Goal: Transaction & Acquisition: Download file/media

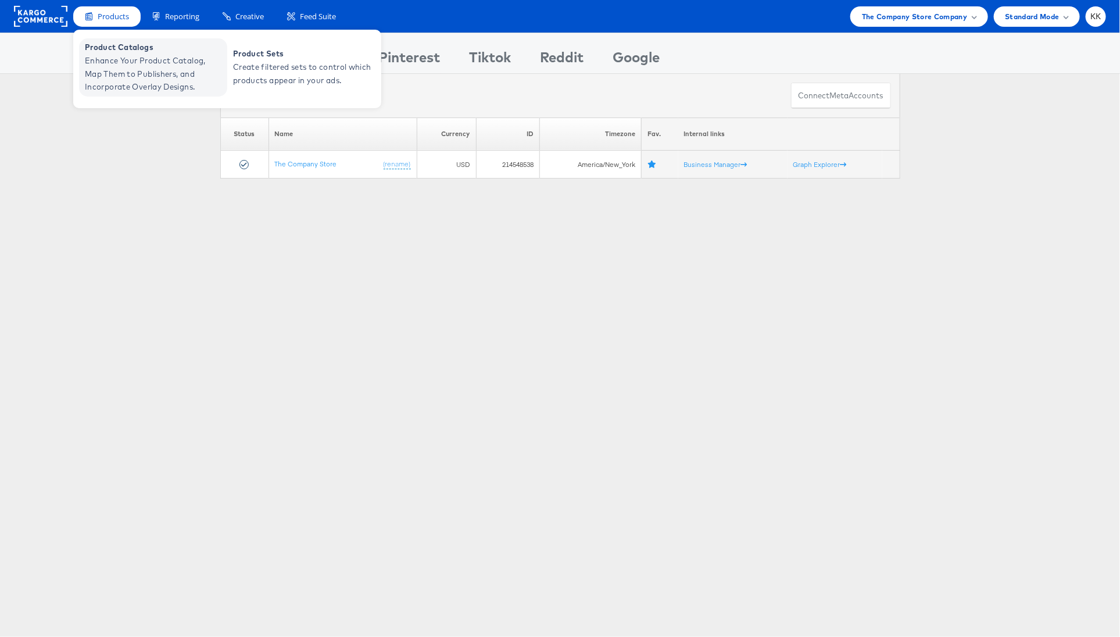
click at [112, 77] on span "Enhance Your Product Catalog, Map Them to Publishers, and Incorporate Overlay D…" at bounding box center [155, 74] width 140 height 40
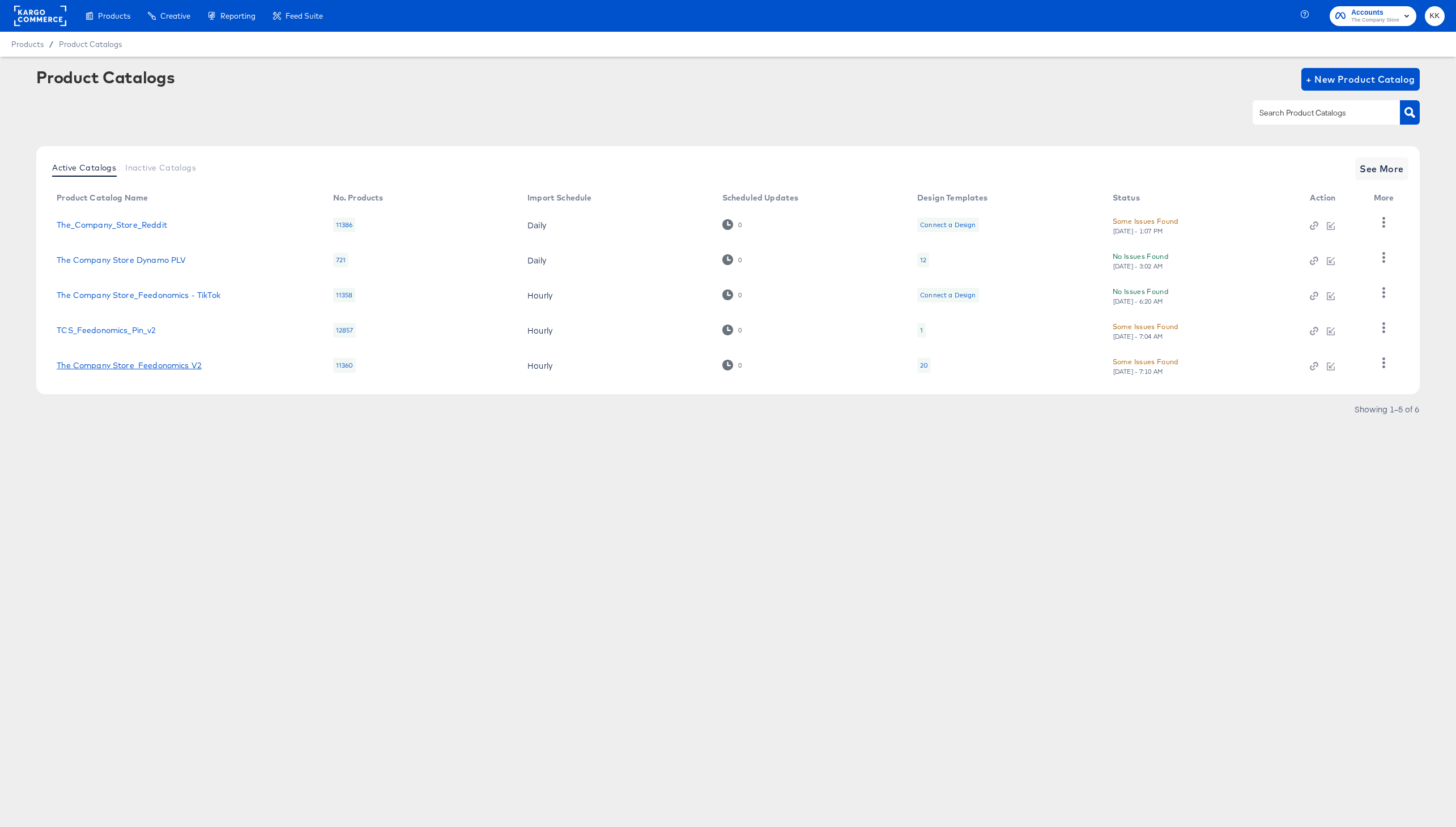
click at [168, 367] on link "The Company Store_Feedonomics V2" at bounding box center [129, 364] width 145 height 9
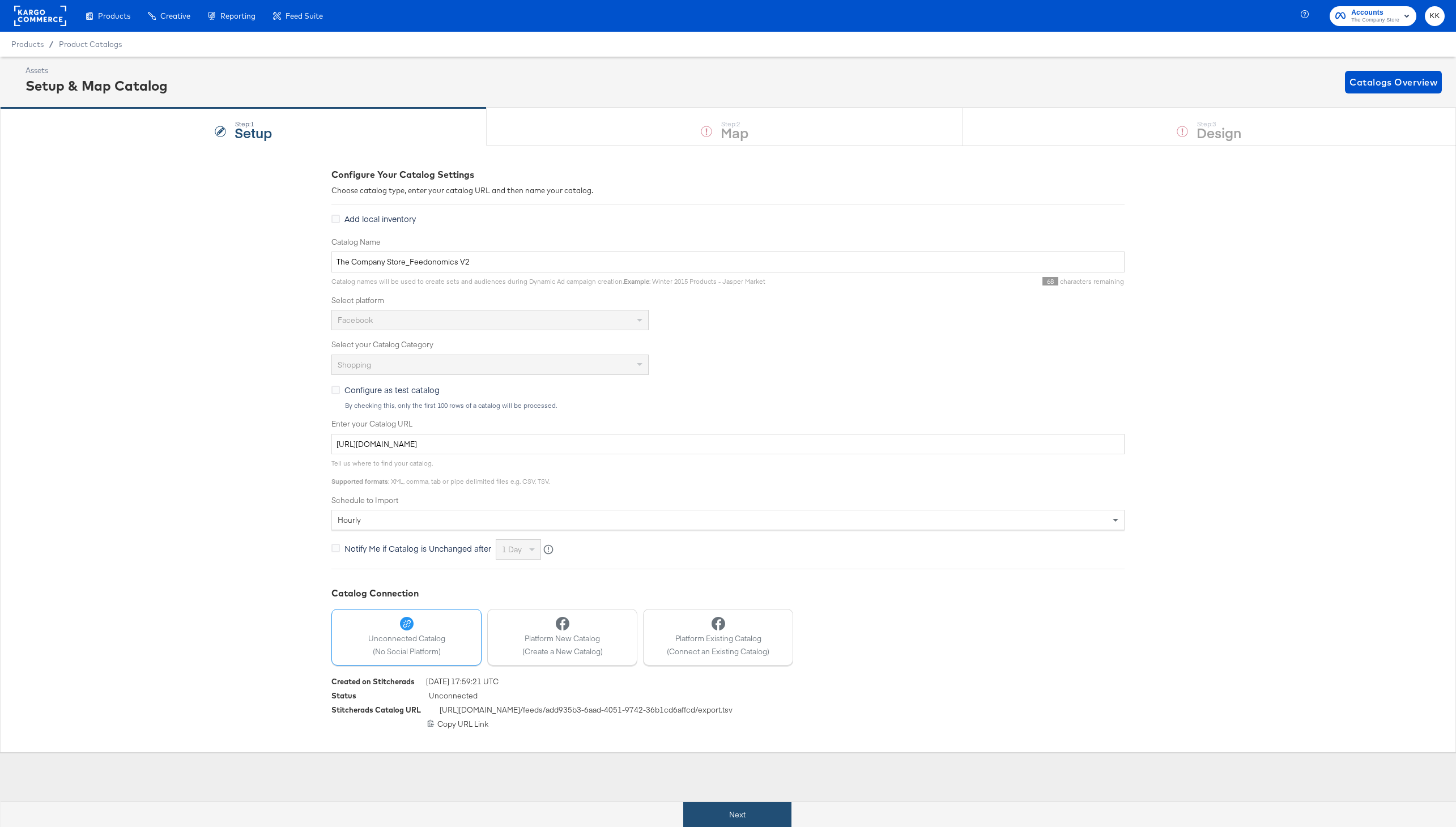
click at [768, 809] on button "Next" at bounding box center [737, 814] width 108 height 25
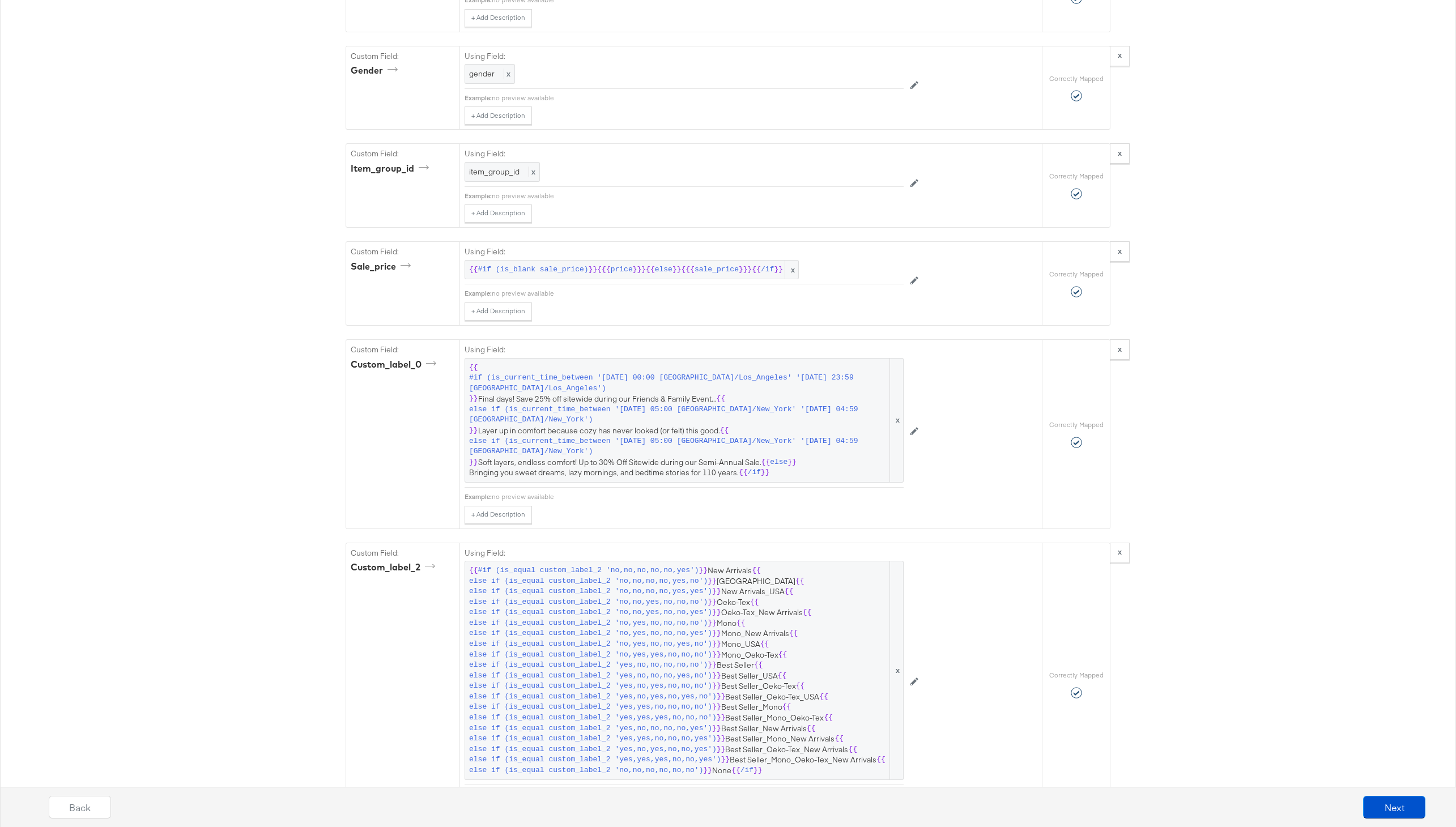
scroll to position [2163, 0]
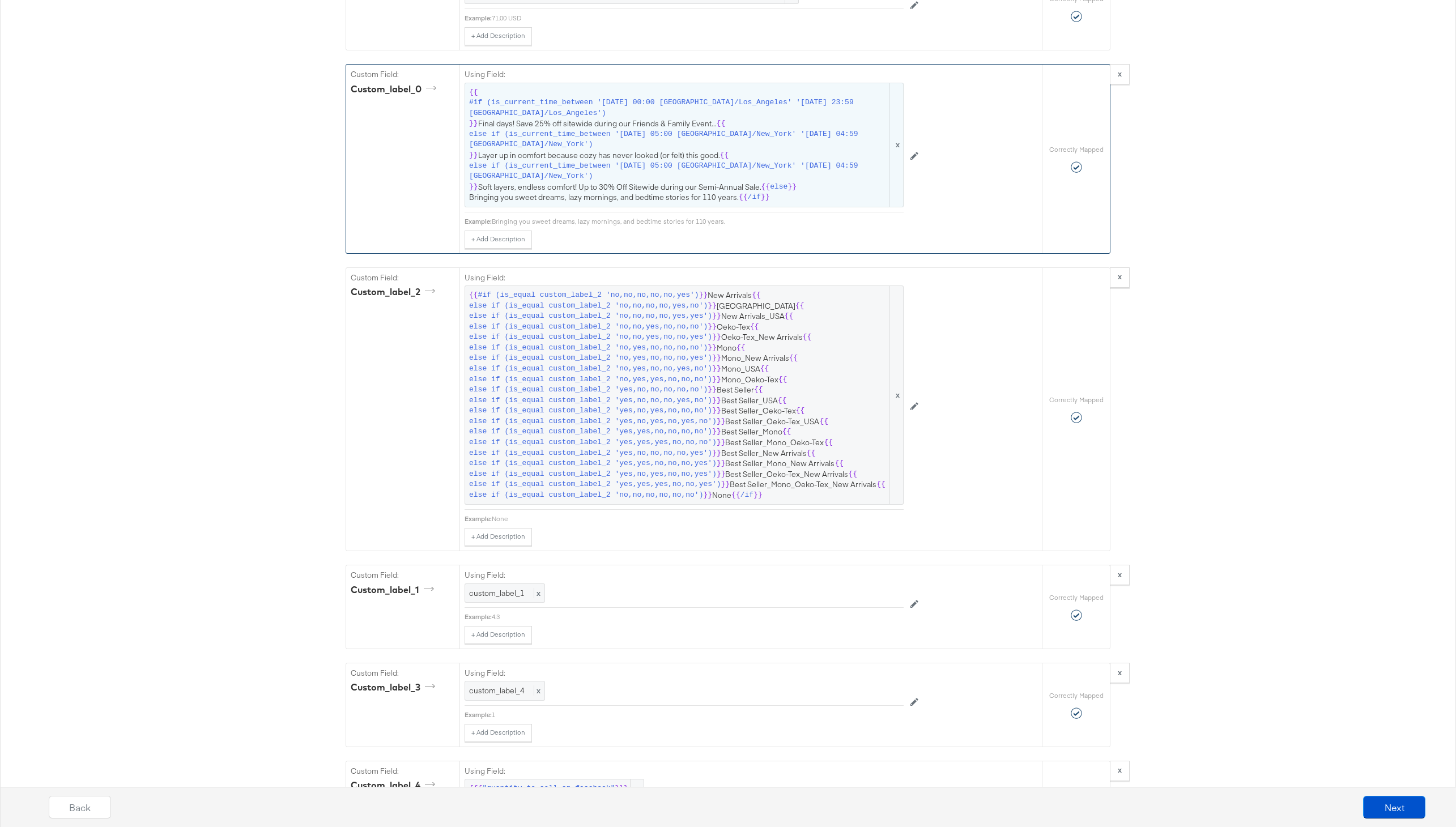
click at [815, 171] on span "else if (is_current_time_between '2025-08-19 05:00 America/New_York' '2025-08-2…" at bounding box center [678, 171] width 419 height 21
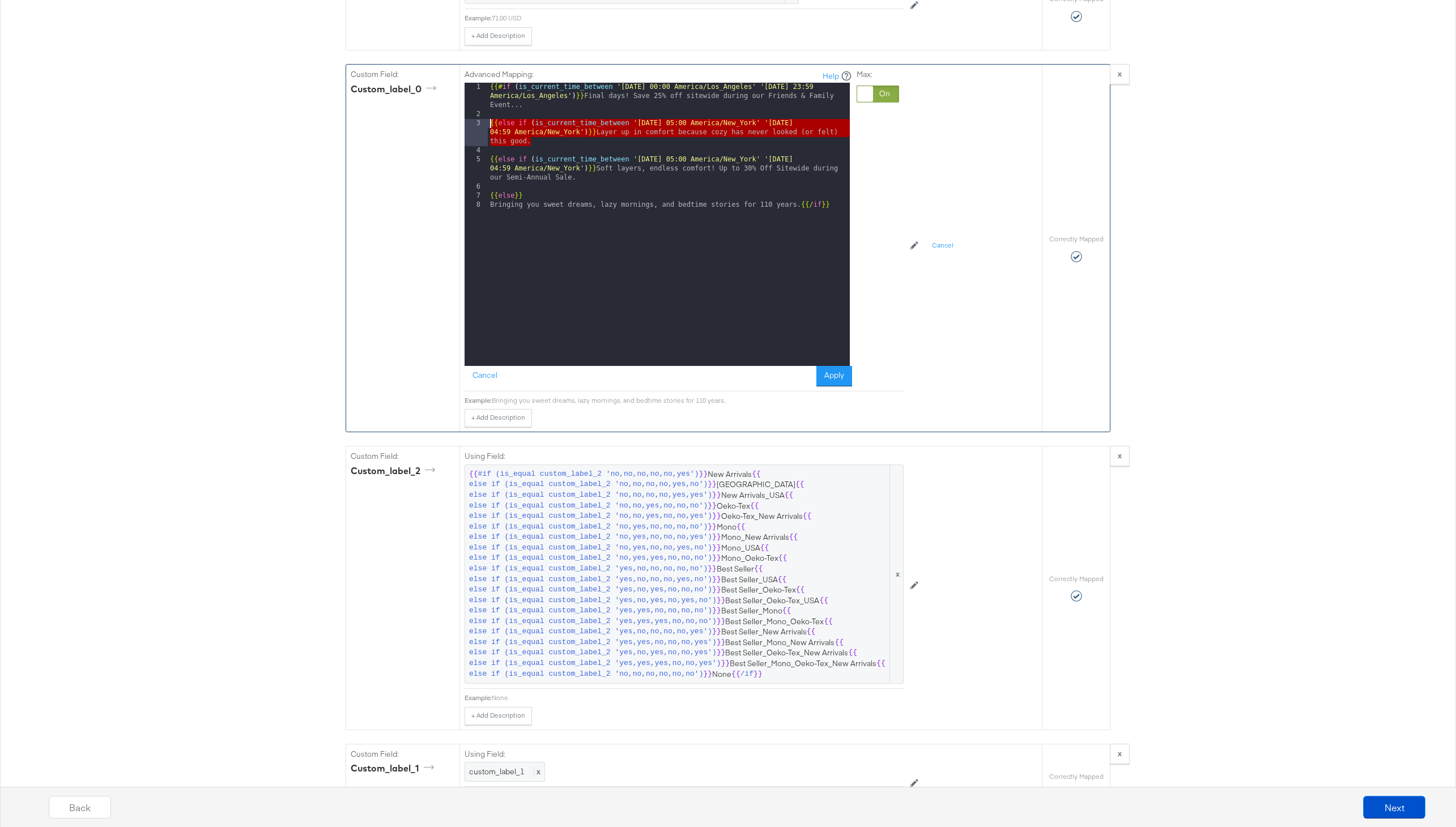
drag, startPoint x: 534, startPoint y: 141, endPoint x: 476, endPoint y: 124, distance: 60.4
click at [476, 124] on div "1 2 3 4 5 6 7 8 {{# if ( is_current_time_between '2022-03-21 00:00 America/Los_…" at bounding box center [657, 224] width 385 height 283
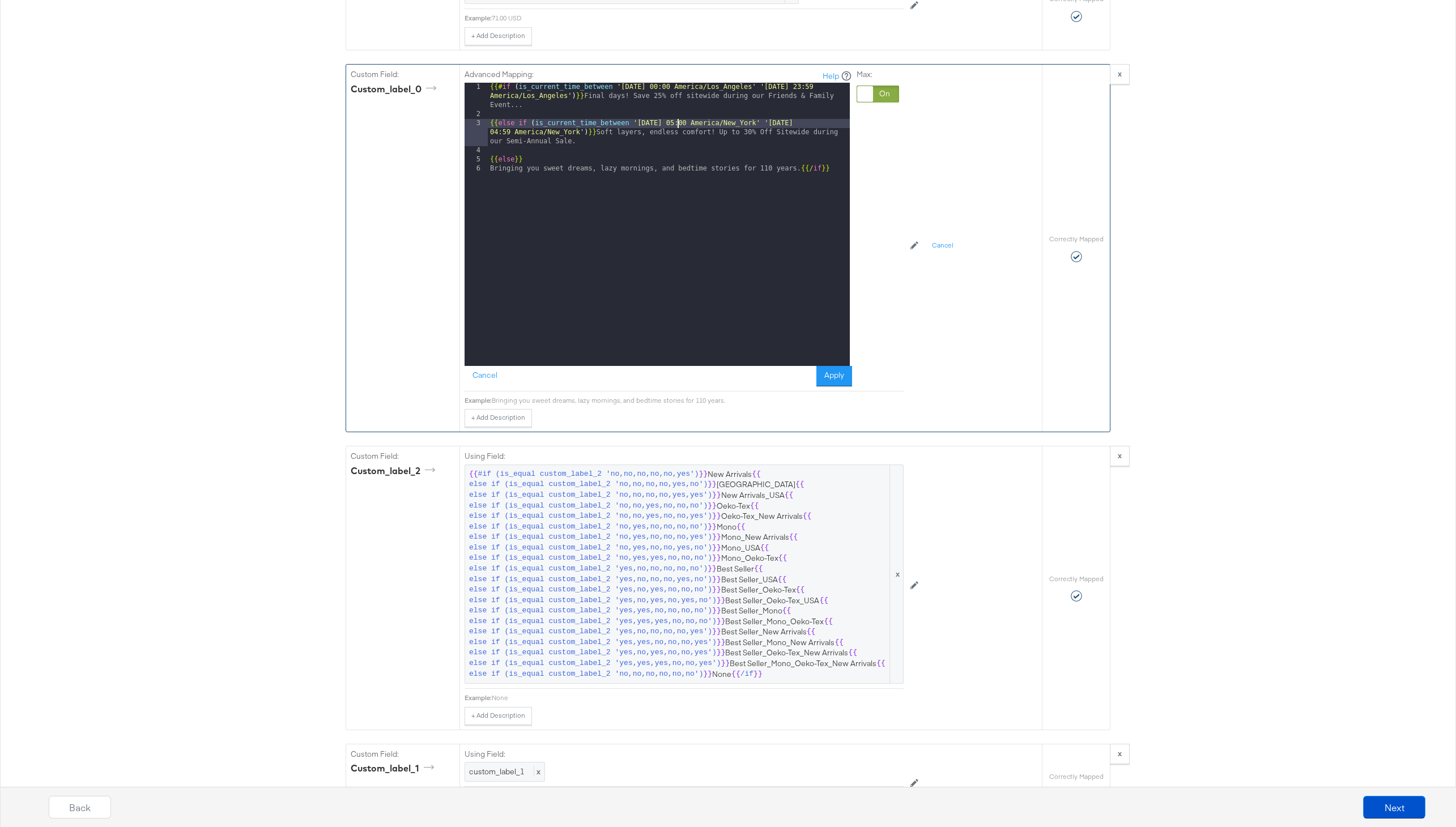
click at [677, 123] on div "{{# if ( is_current_time_between '2022-03-21 00:00 America/Los_Angeles' '2022-0…" at bounding box center [670, 243] width 363 height 320
click at [837, 379] on button "Apply" at bounding box center [834, 376] width 36 height 20
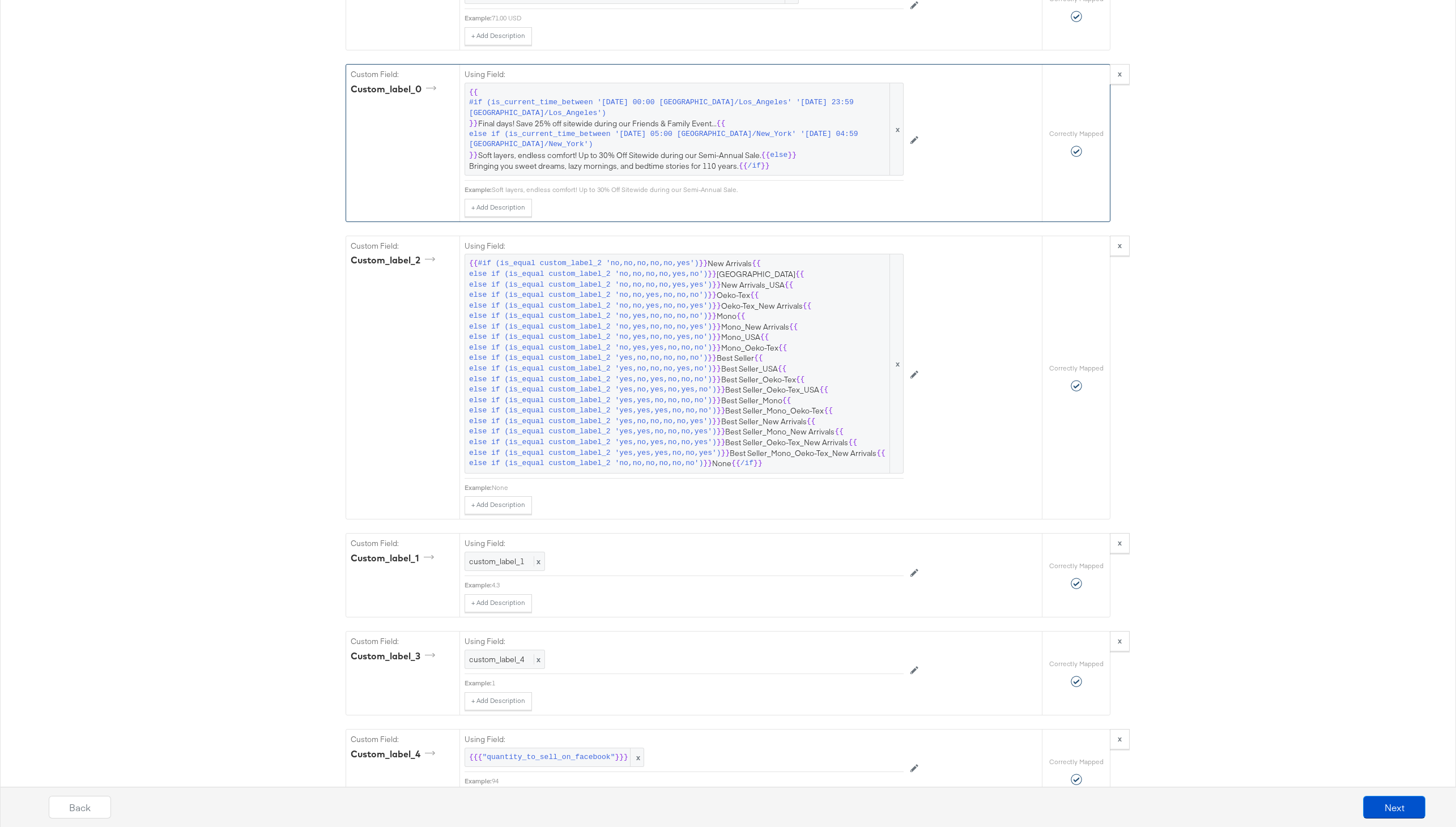
click at [1389, 789] on div "Back Next" at bounding box center [738, 809] width 1474 height 46
click at [1389, 820] on div "Back Next" at bounding box center [737, 811] width 1468 height 43
click at [1412, 808] on button "Next" at bounding box center [1395, 807] width 62 height 22
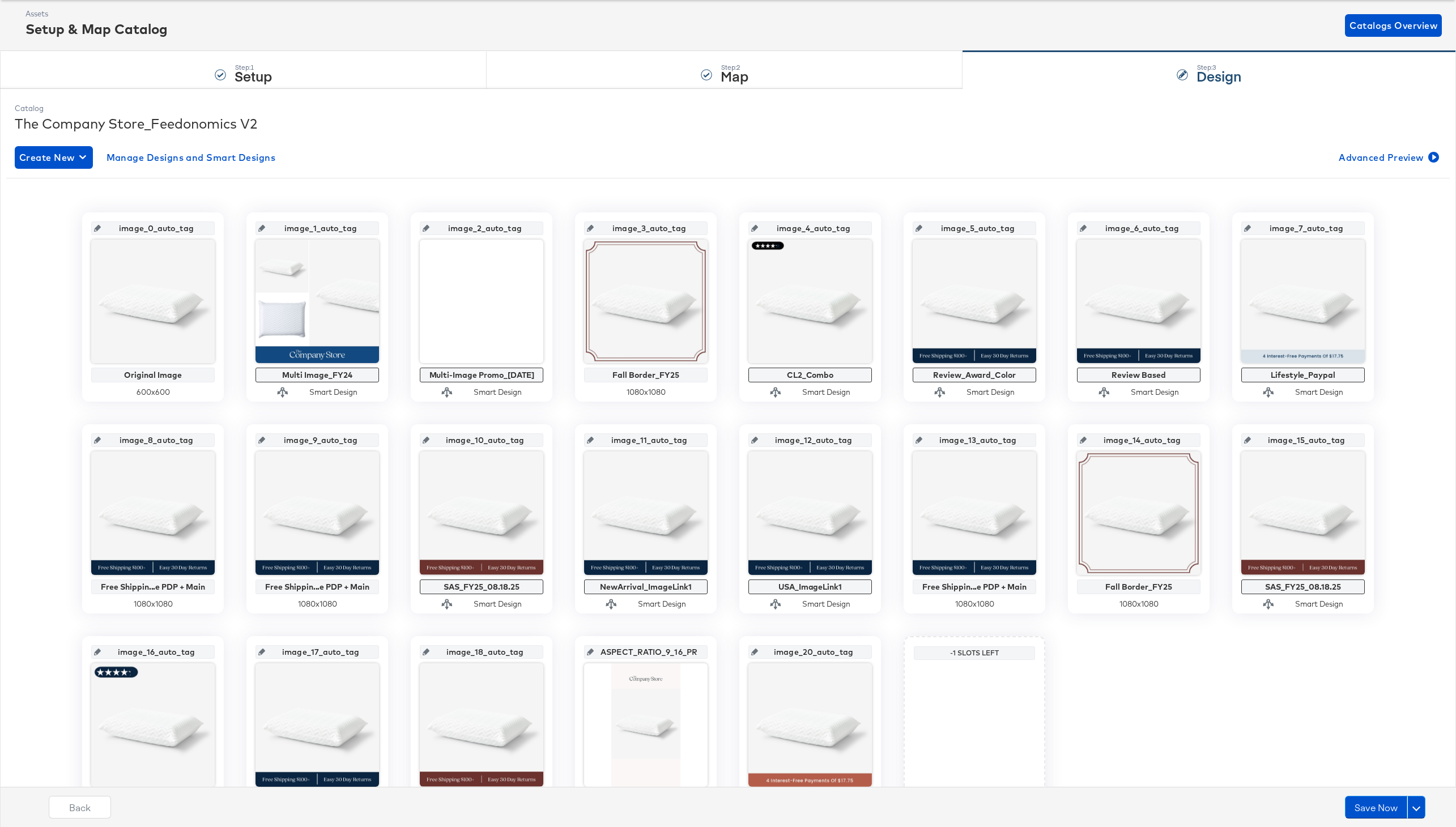
scroll to position [137, 0]
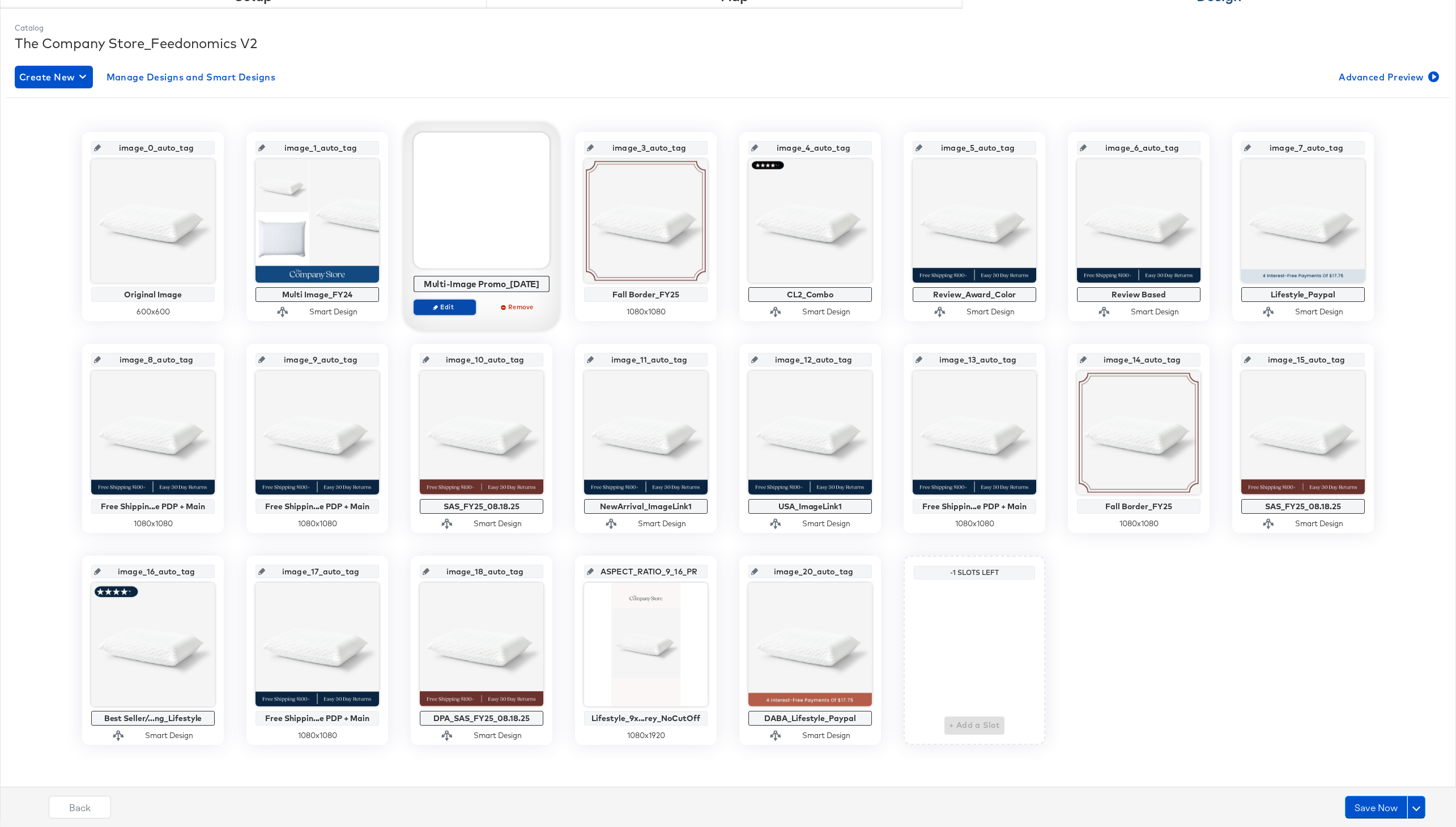
click at [444, 308] on span "Edit" at bounding box center [444, 306] width 52 height 9
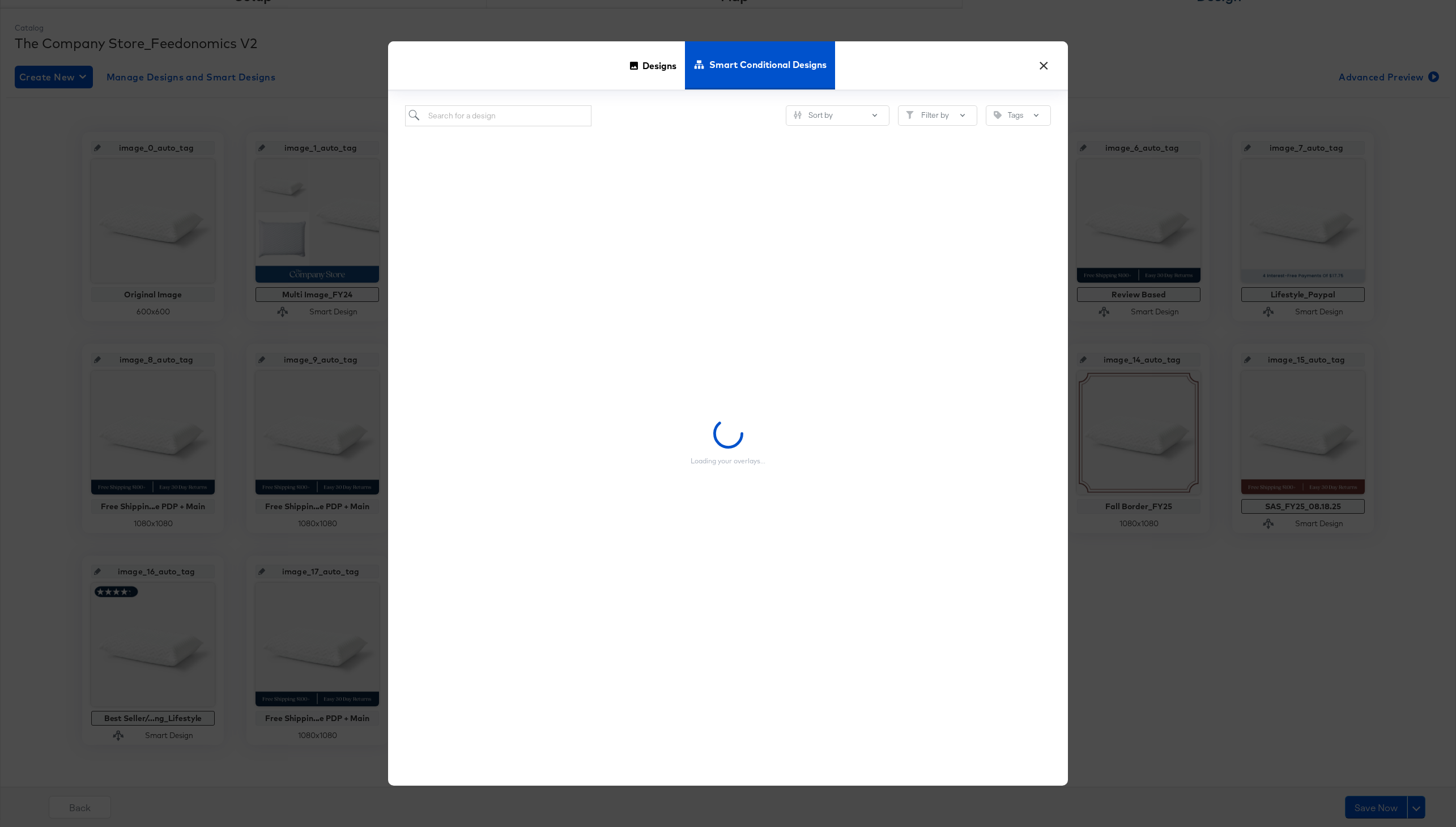
click at [1036, 70] on button "×" at bounding box center [1043, 62] width 20 height 20
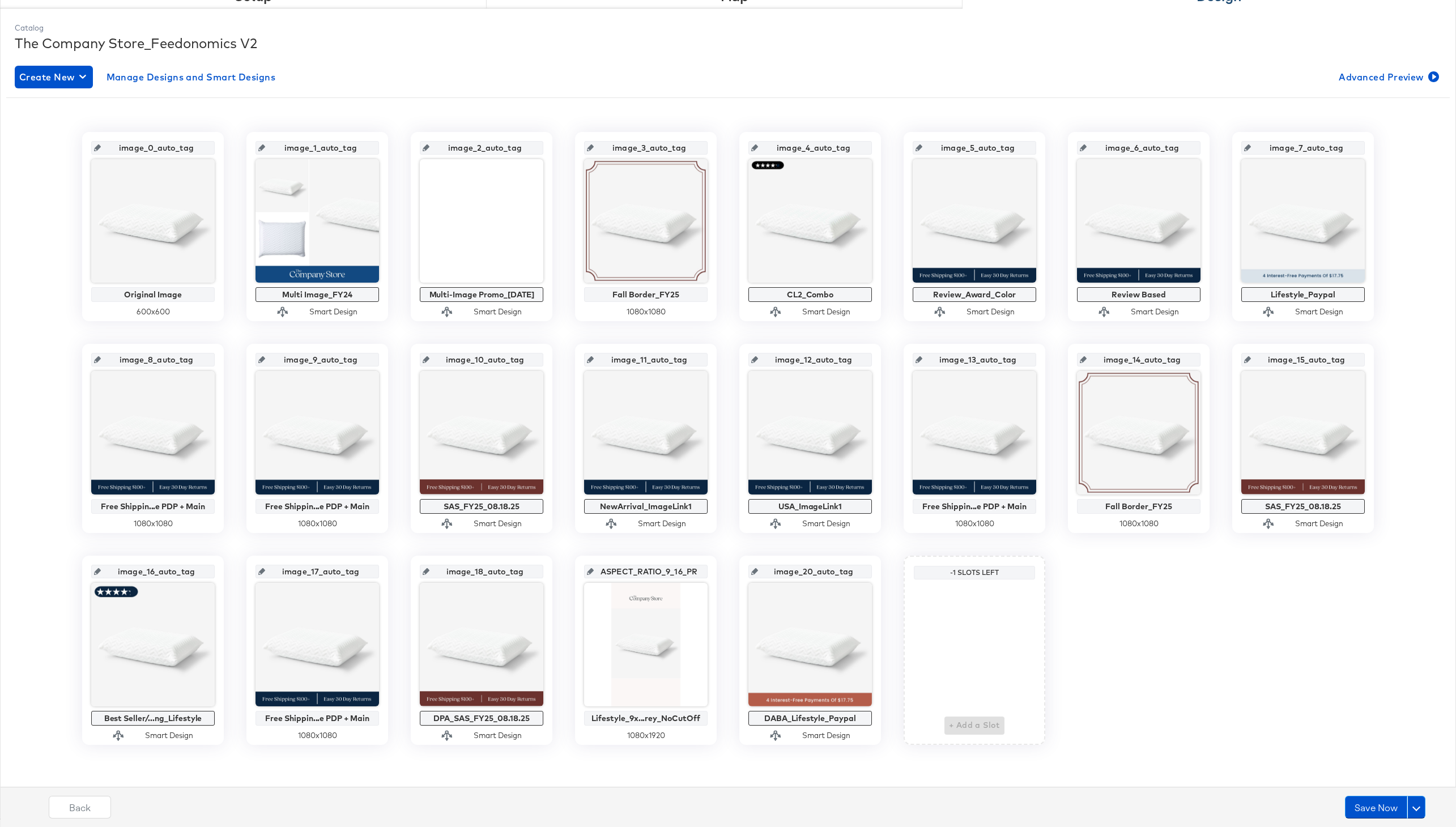
click at [1377, 795] on div "Back Save Now" at bounding box center [737, 811] width 1468 height 43
click at [1377, 796] on button "Save Now" at bounding box center [1376, 807] width 62 height 22
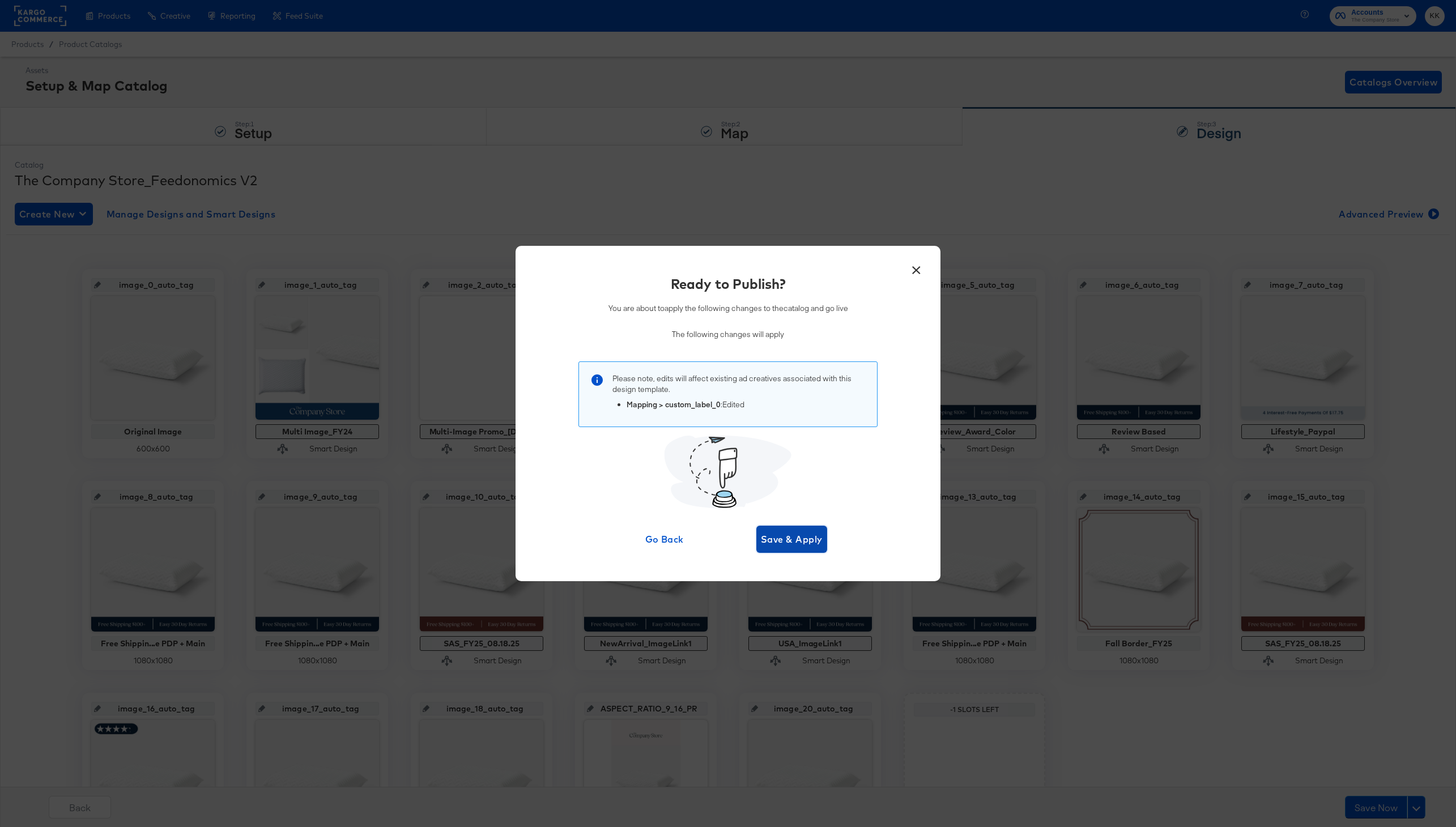
click at [802, 534] on span "Save & Apply" at bounding box center [791, 539] width 61 height 16
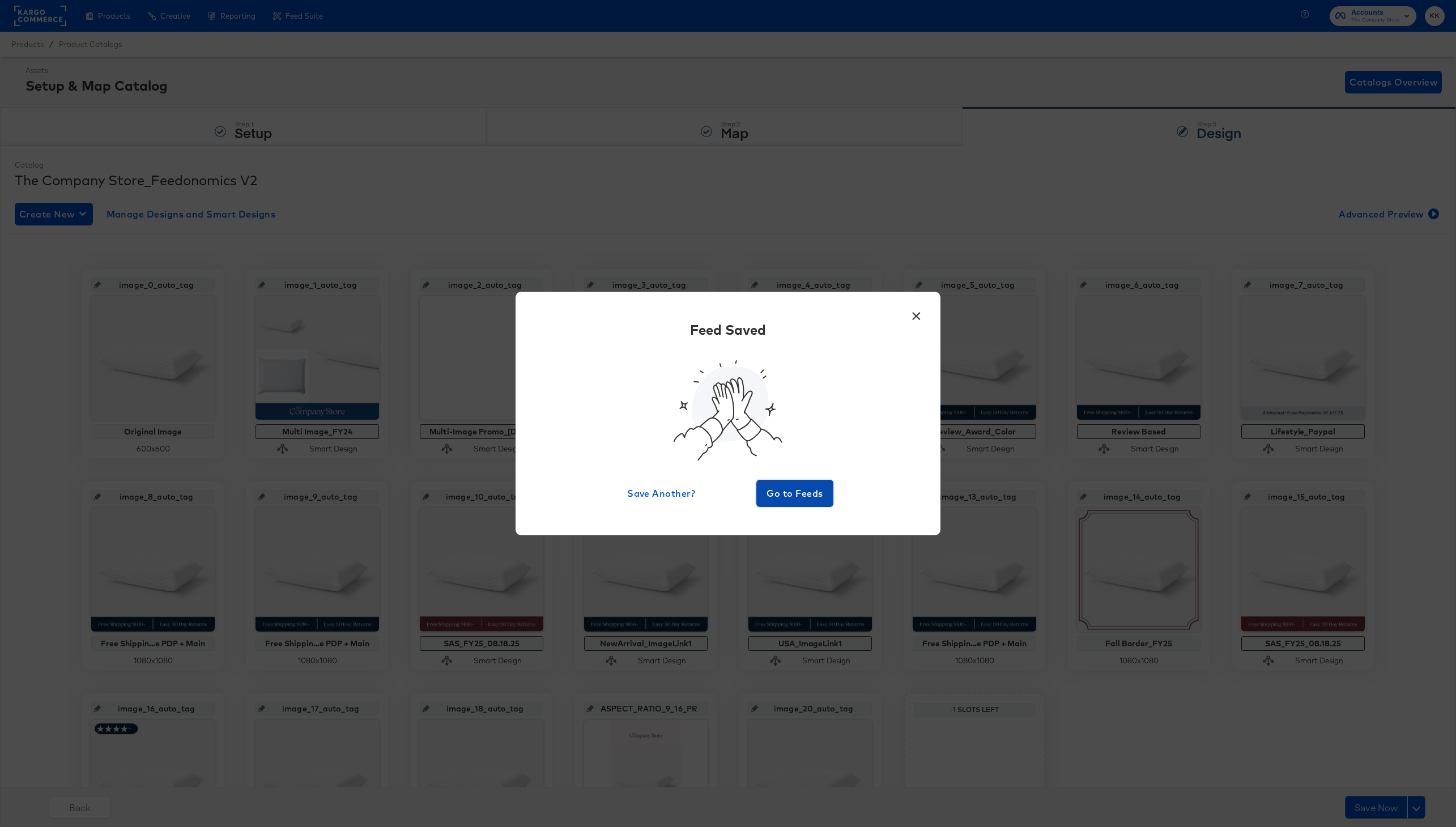
click at [814, 502] on button "Go to Feeds" at bounding box center [794, 493] width 77 height 27
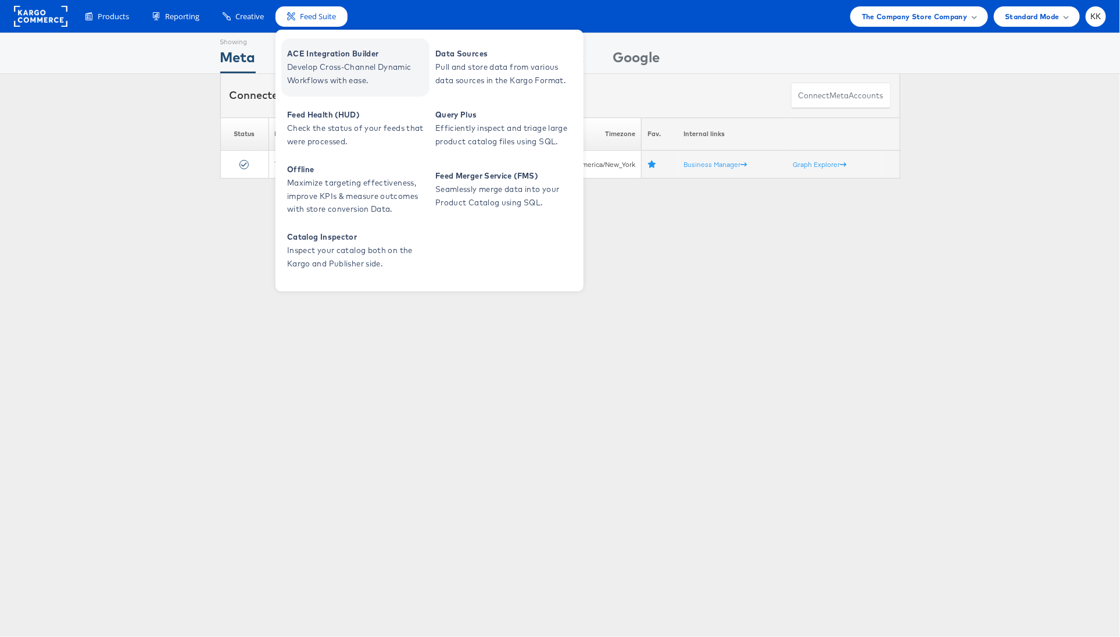
click at [316, 53] on span "ACE Integration Builder" at bounding box center [357, 53] width 140 height 13
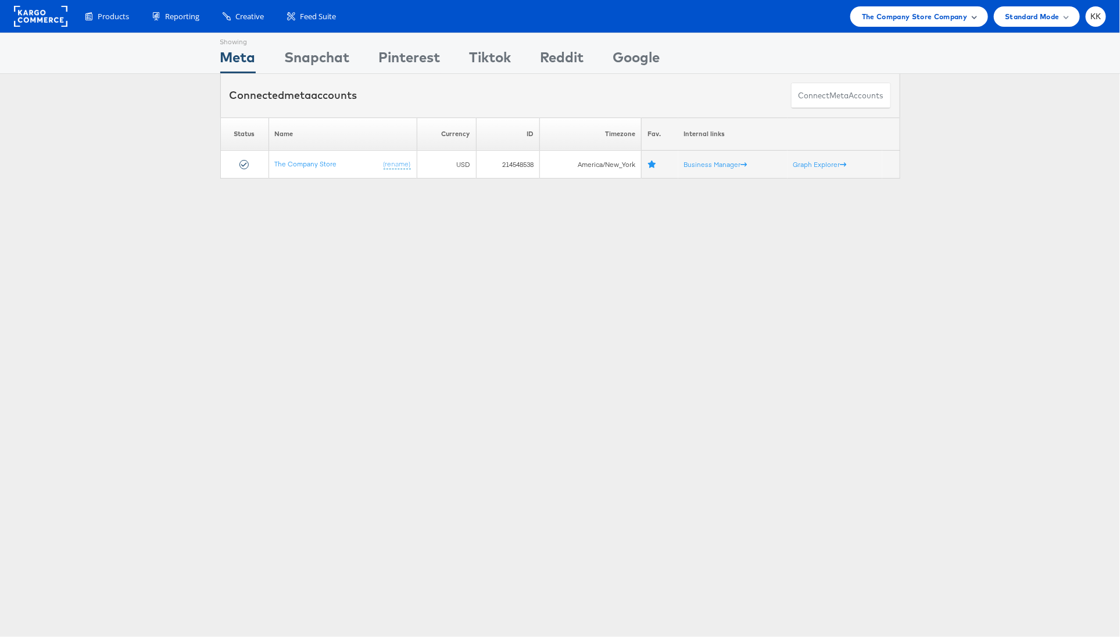
click at [965, 24] on div "The Company Store Company" at bounding box center [920, 16] width 138 height 20
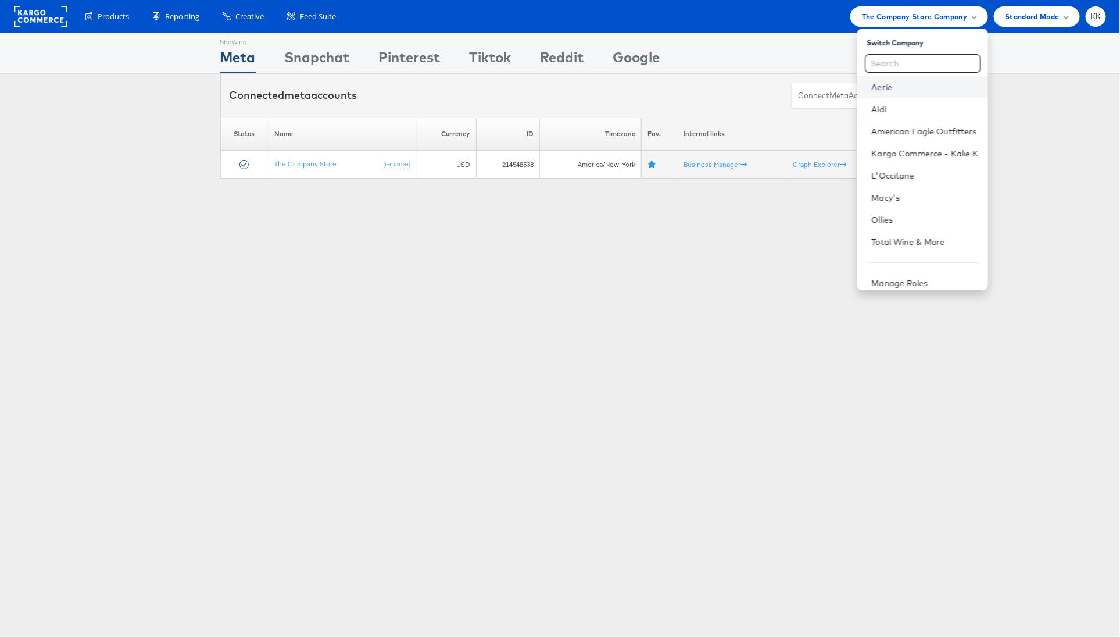
click at [889, 85] on link "Aerie" at bounding box center [925, 87] width 107 height 12
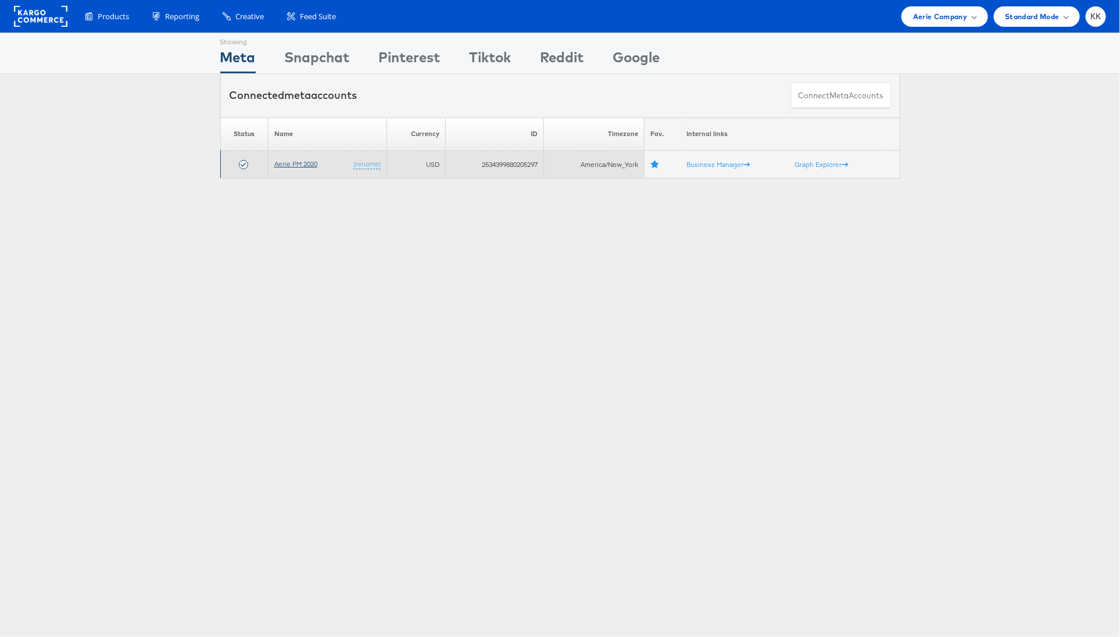
click at [303, 162] on link "Aerie PM 2020" at bounding box center [295, 163] width 43 height 9
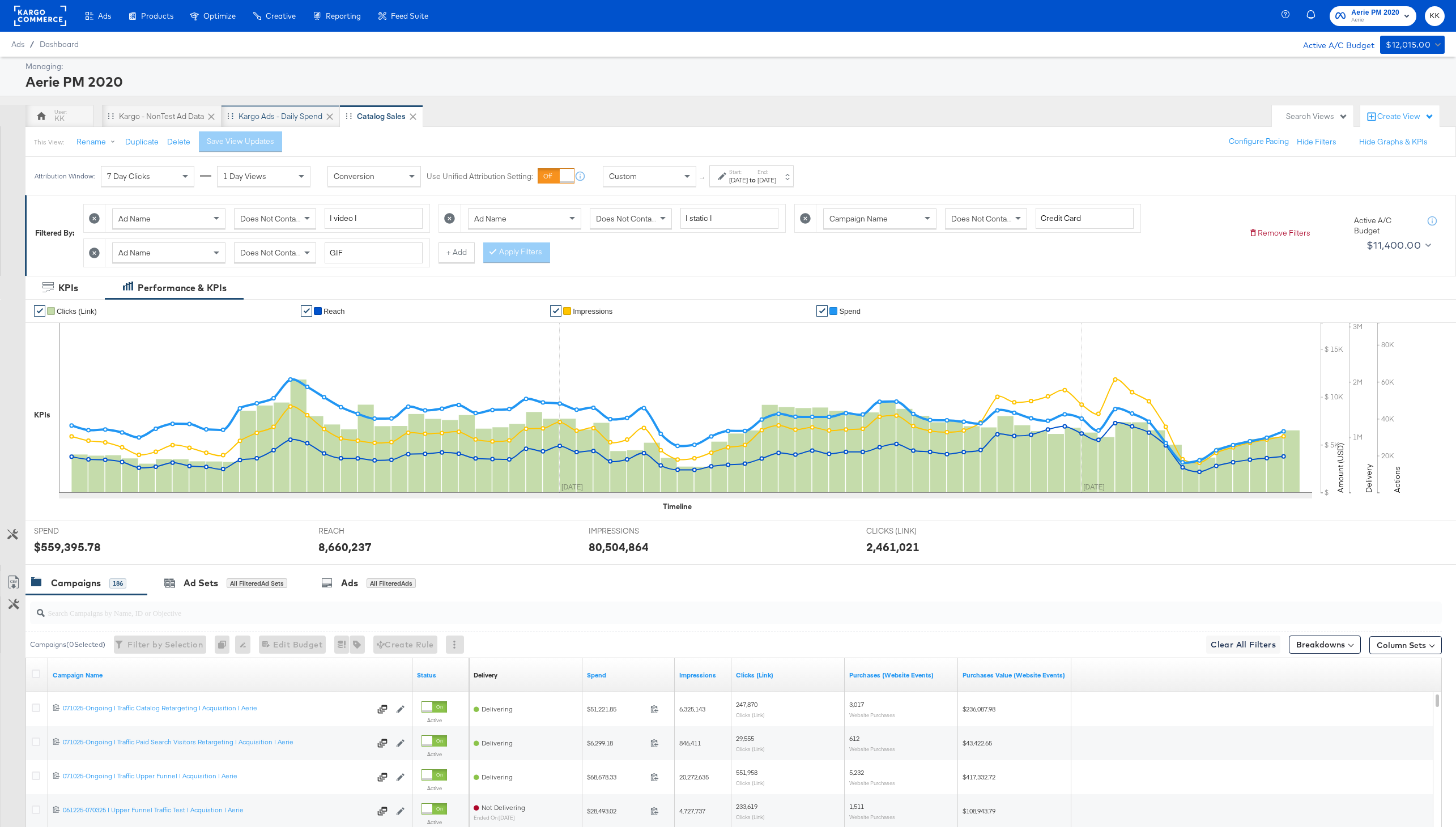
click at [271, 114] on div "Kargo Ads - Daily Spend" at bounding box center [281, 116] width 84 height 11
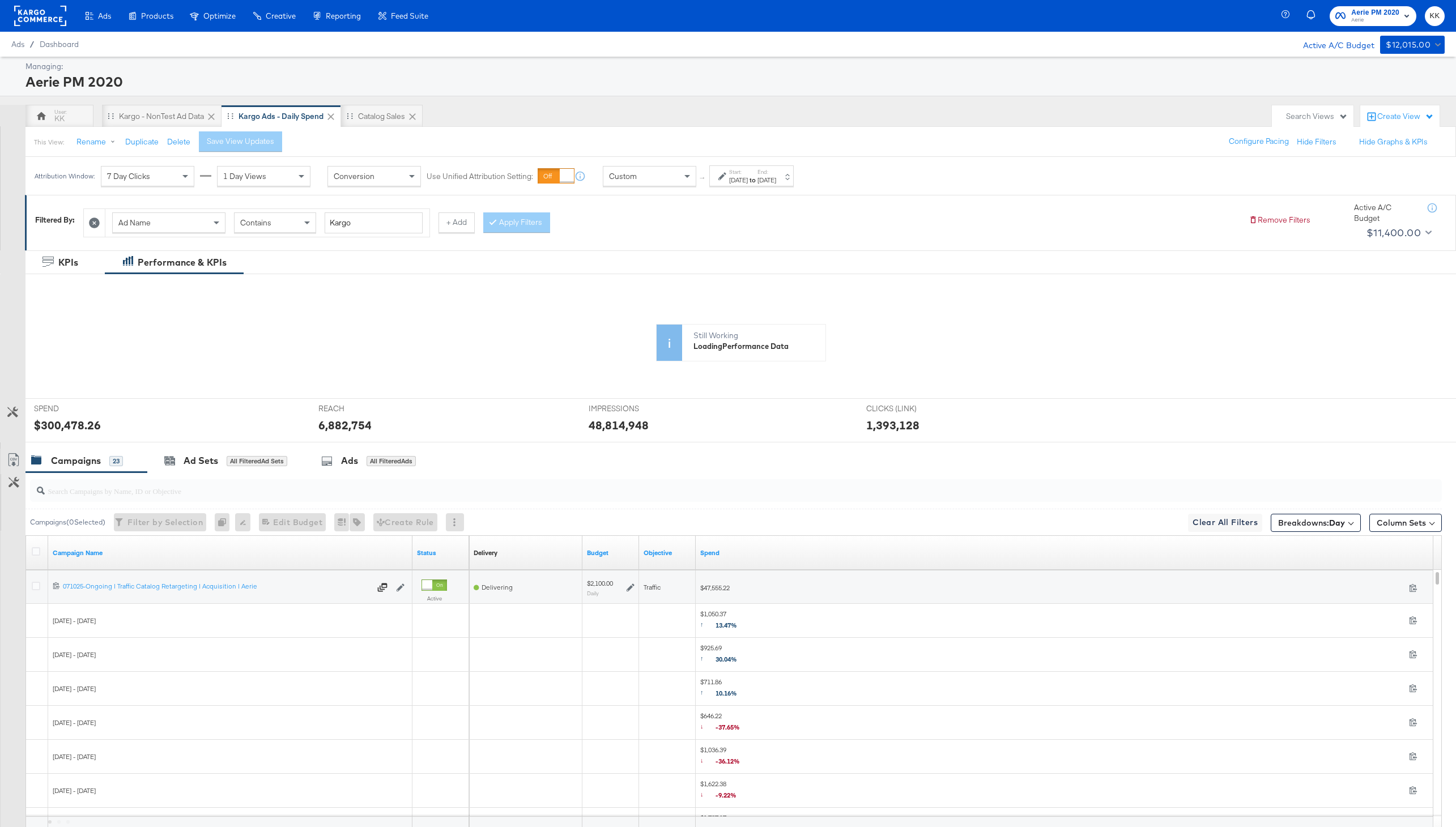
click at [730, 176] on div "Jul 1st 2025" at bounding box center [738, 179] width 19 height 9
click at [612, 271] on input "July 1st 2025" at bounding box center [610, 265] width 123 height 20
click at [709, 271] on input "August 10th 2025" at bounding box center [740, 265] width 119 height 20
click at [694, 366] on td "17" at bounding box center [693, 370] width 19 height 16
type input "August 17th 2025"
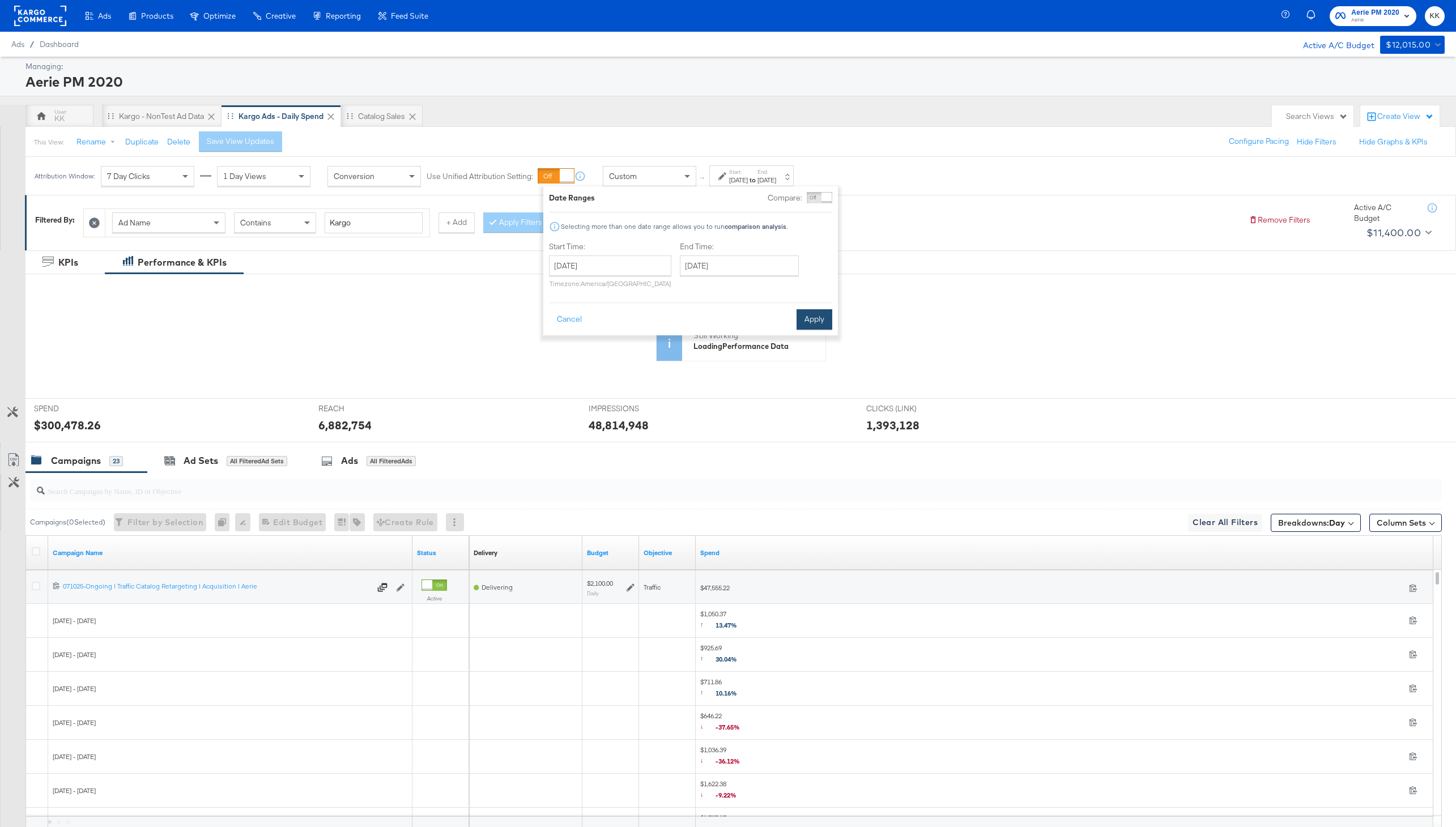
click at [812, 315] on button "Apply" at bounding box center [814, 319] width 36 height 20
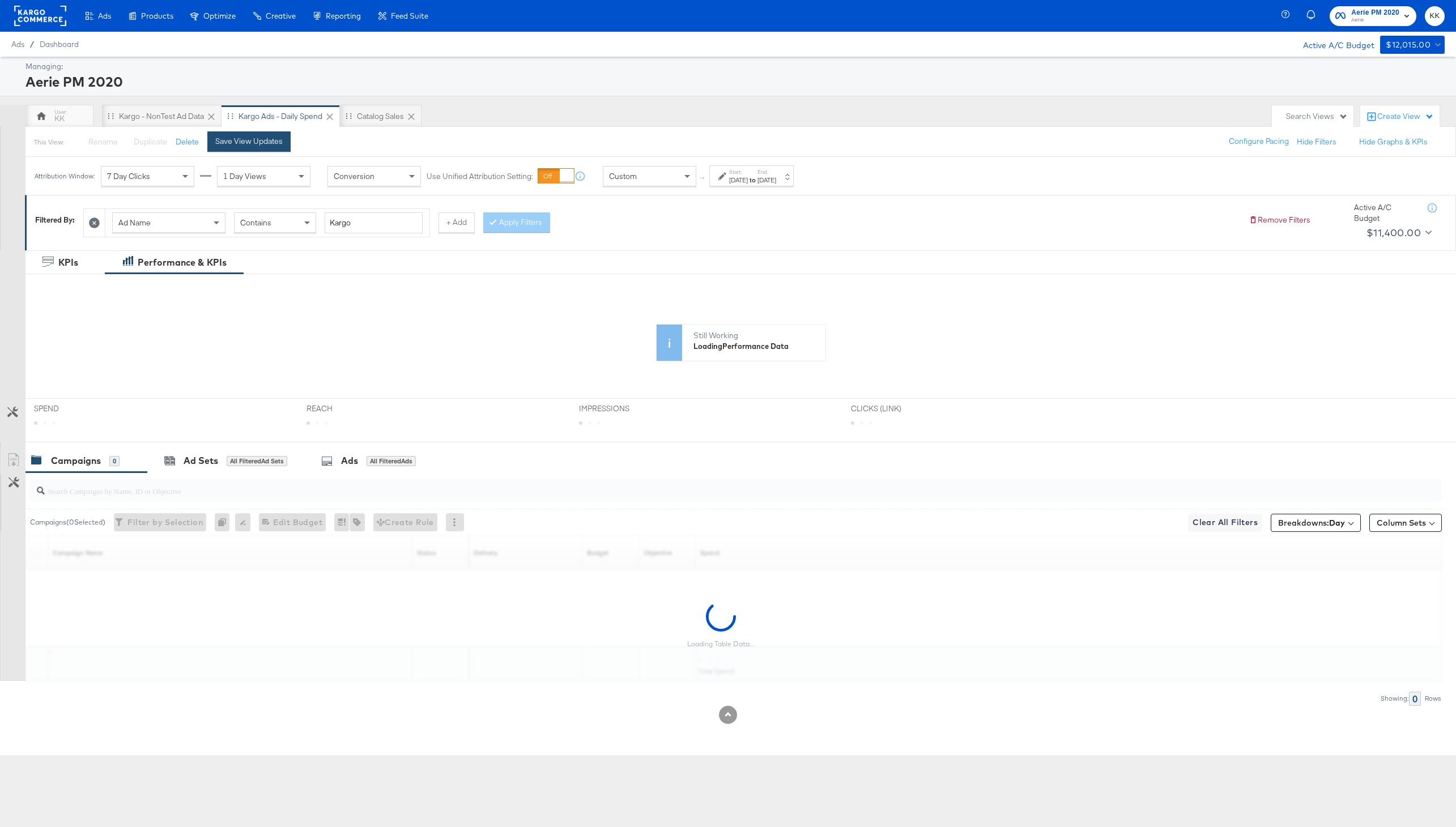
click at [266, 140] on div "Save View Updates" at bounding box center [249, 141] width 67 height 11
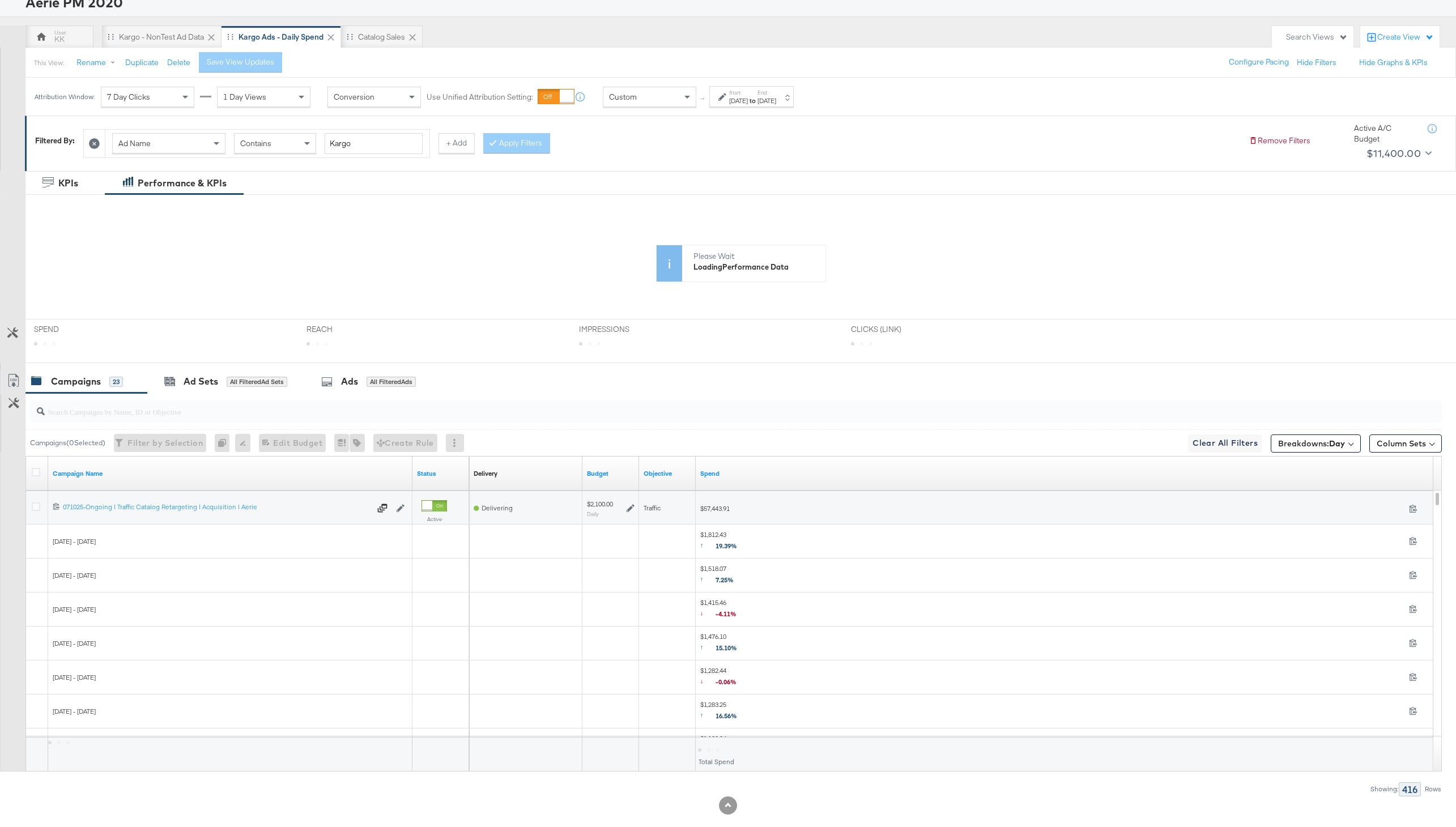
scroll to position [98, 0]
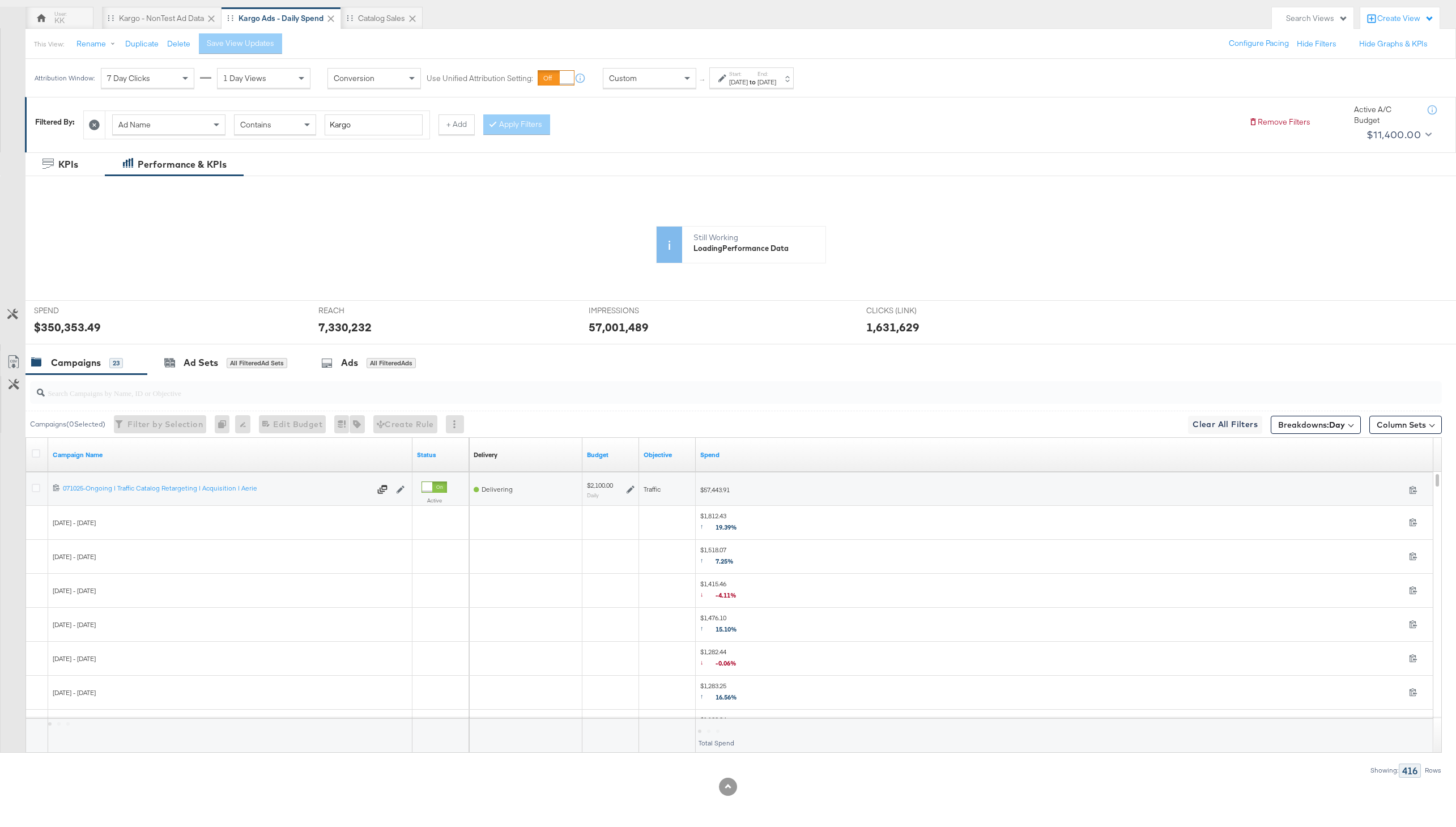
click at [731, 82] on div "Jul 1st 2025" at bounding box center [738, 82] width 19 height 9
click at [609, 166] on input "July 1st 2025" at bounding box center [610, 168] width 123 height 20
click at [676, 192] on span "›" at bounding box center [678, 190] width 18 height 17
click at [660, 222] on td "1" at bounding box center [659, 225] width 19 height 16
type input "August 1st 2025"
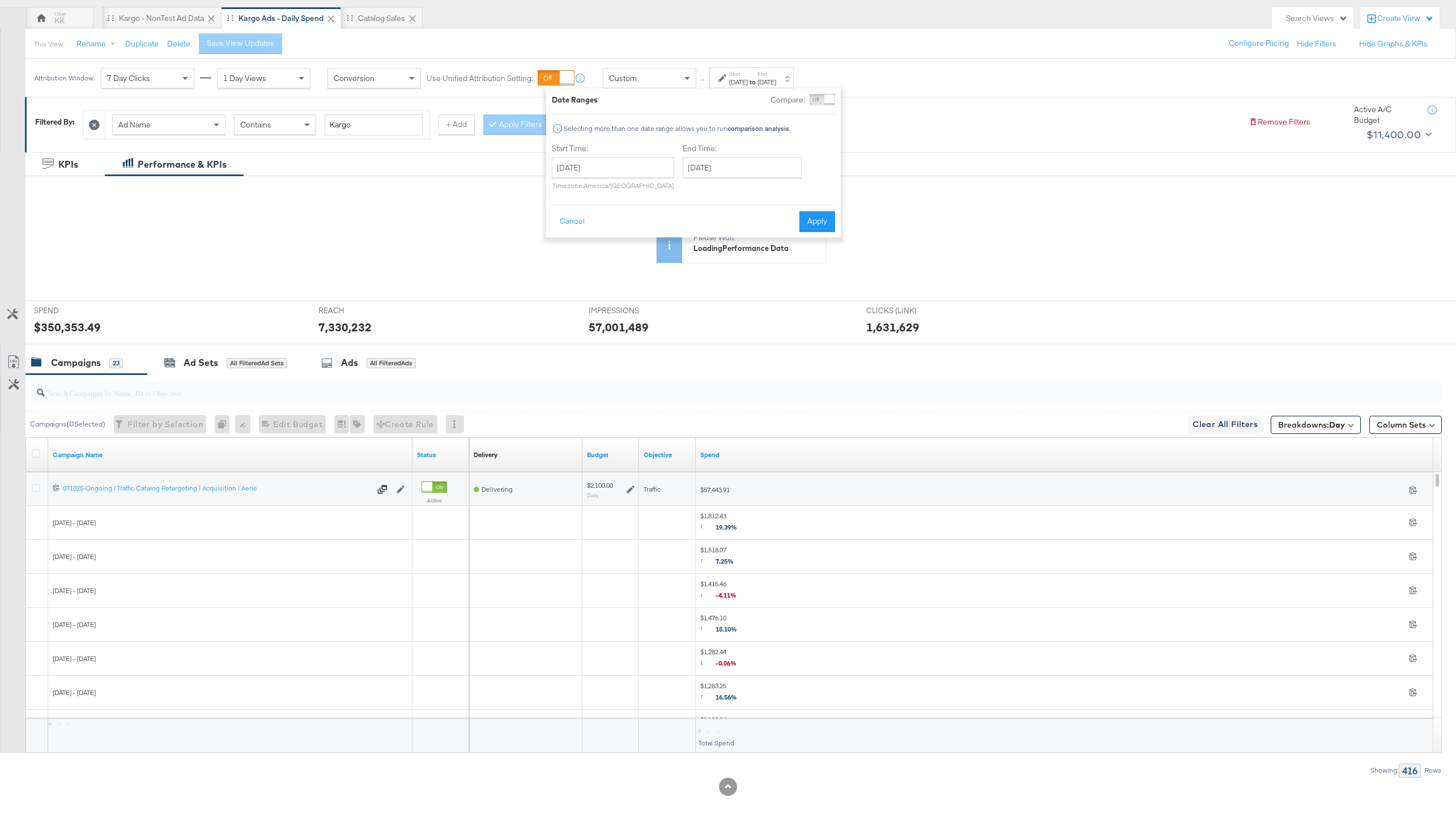
click at [796, 220] on div "Cancel Apply" at bounding box center [693, 217] width 284 height 27
click at [812, 220] on button "Apply" at bounding box center [817, 221] width 36 height 20
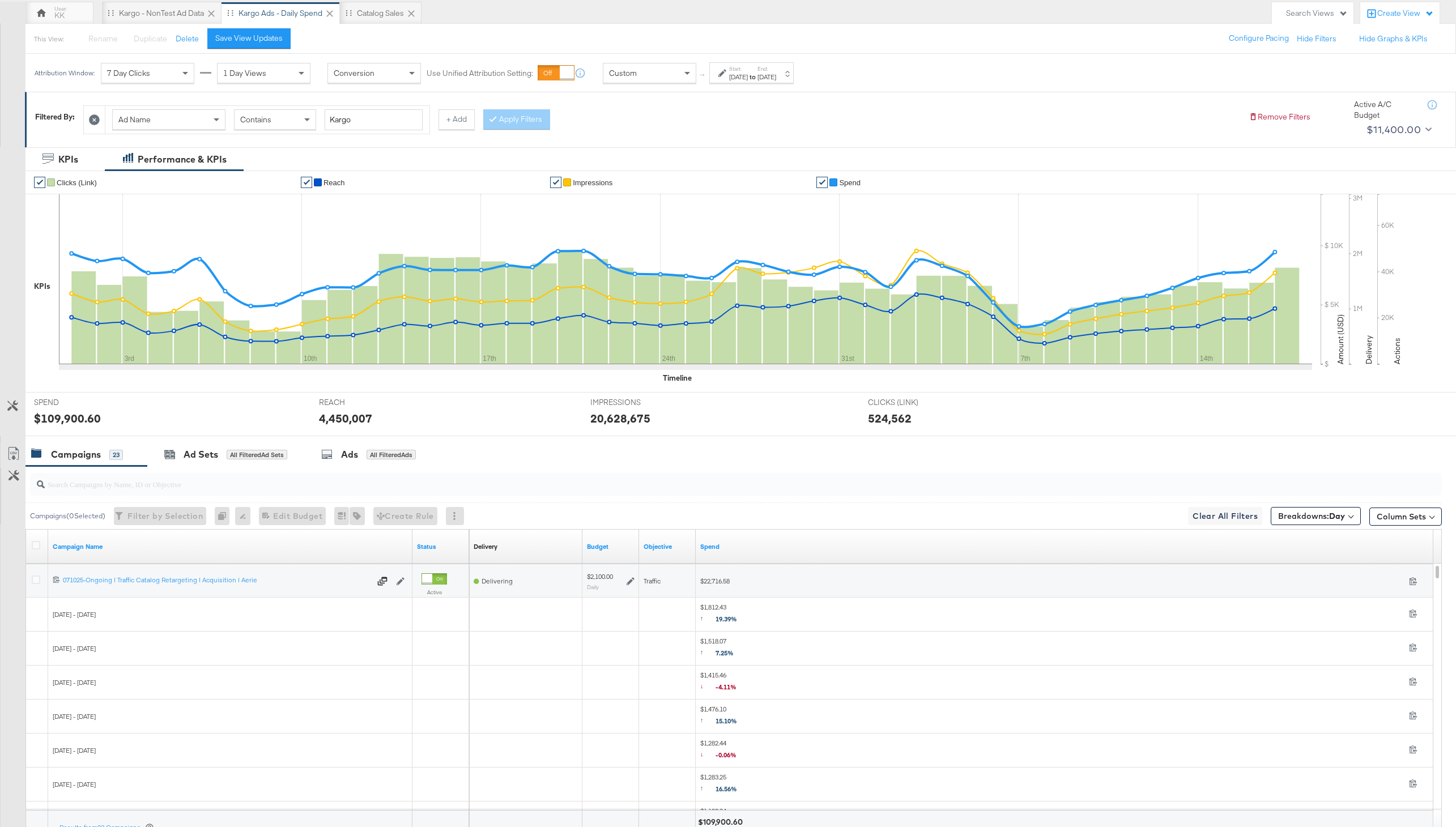
scroll to position [195, 0]
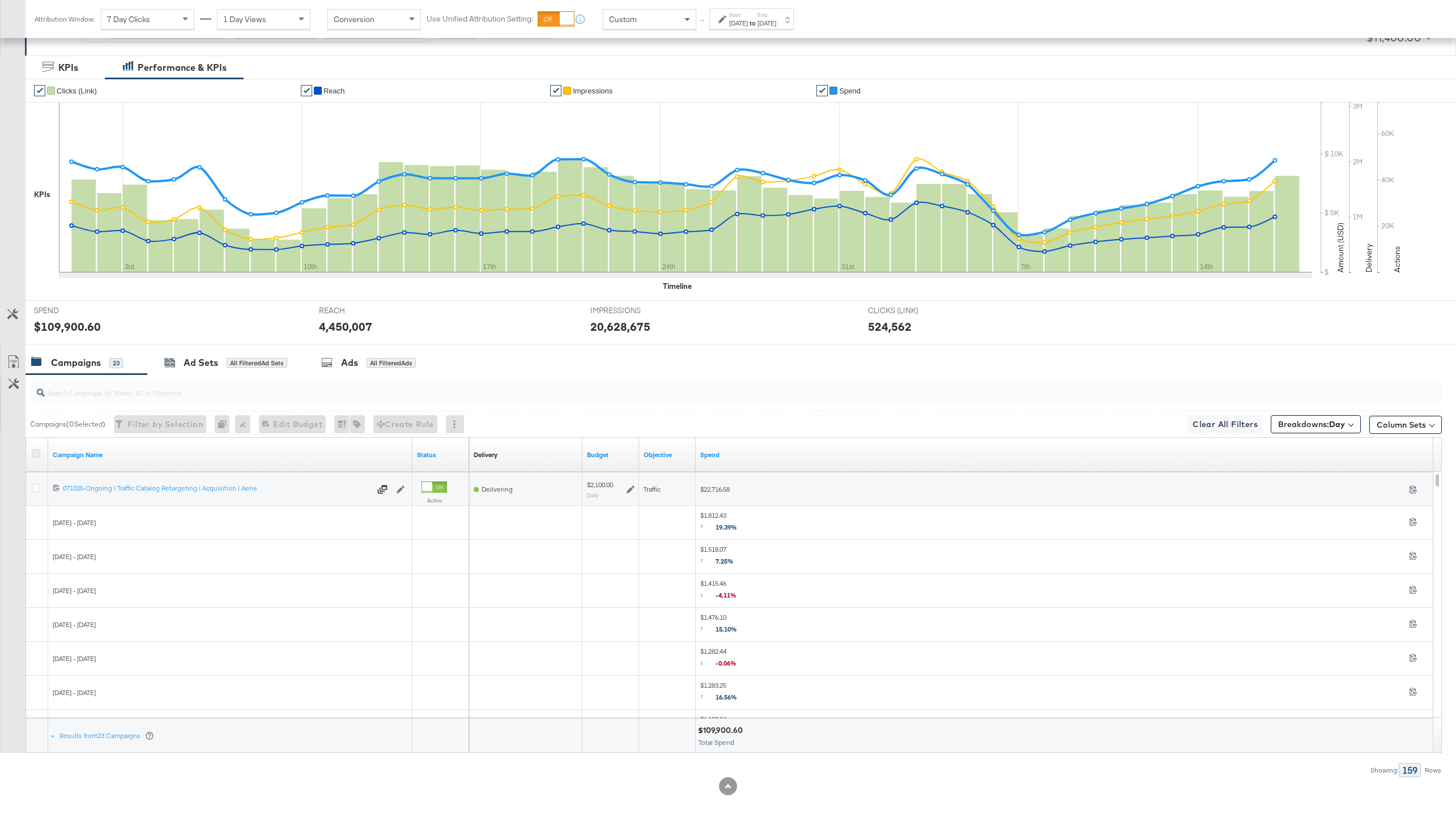
click at [36, 453] on icon at bounding box center [36, 453] width 9 height 9
click at [0, 0] on input "checkbox" at bounding box center [0, 0] width 0 height 0
click at [17, 365] on icon at bounding box center [14, 362] width 14 height 14
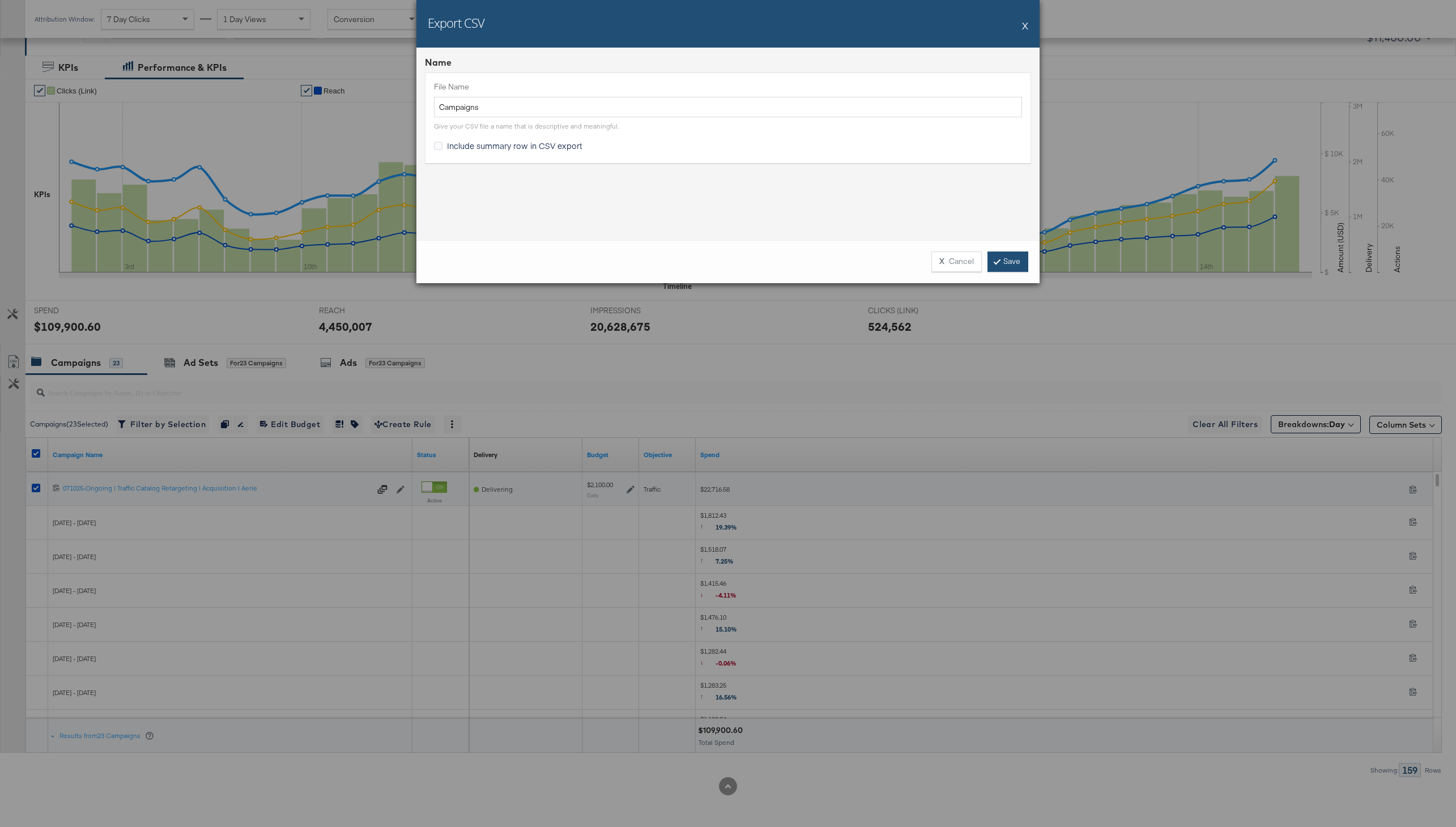
click at [1015, 264] on link "Save" at bounding box center [1008, 261] width 41 height 20
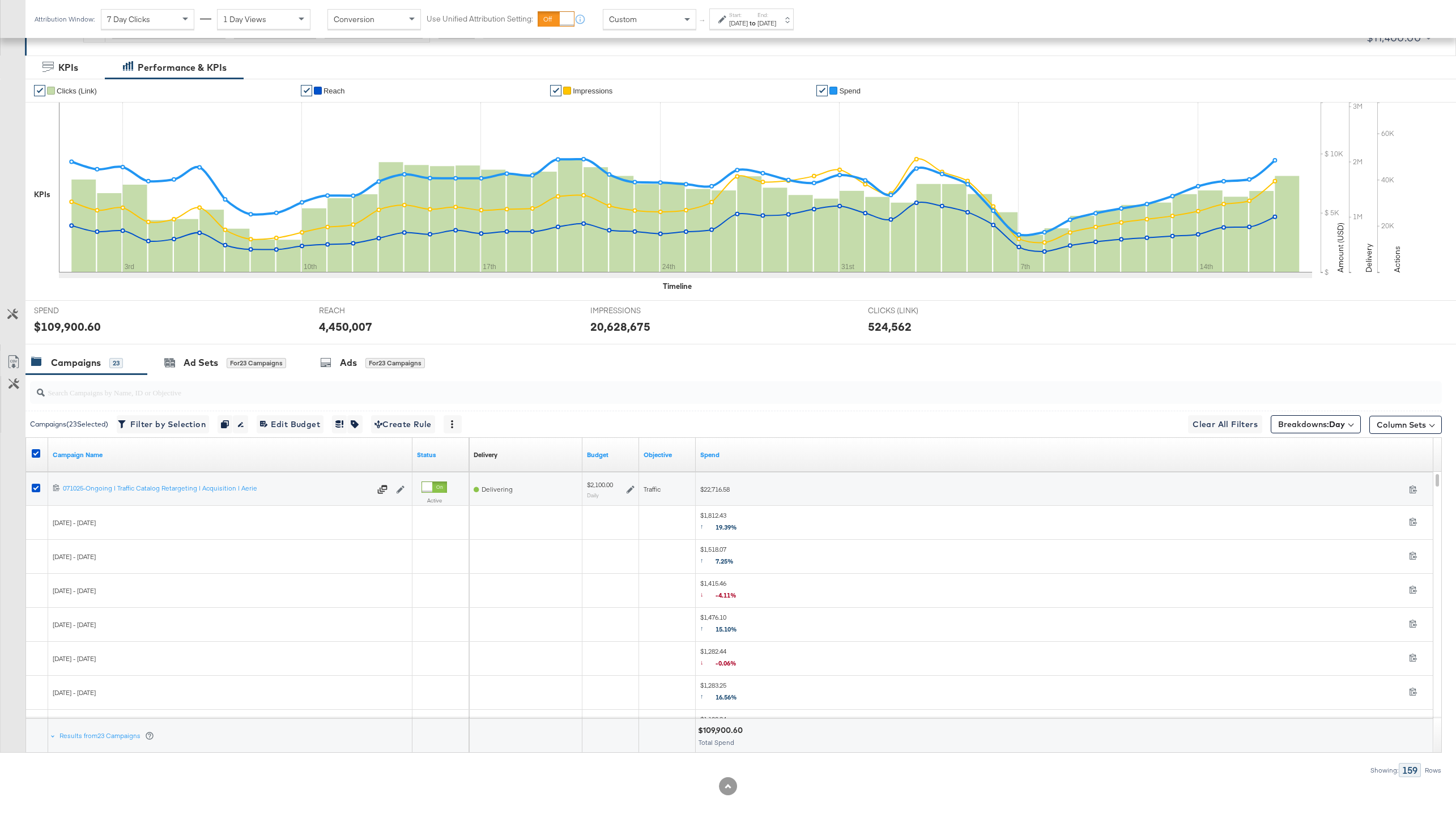
scroll to position [0, 0]
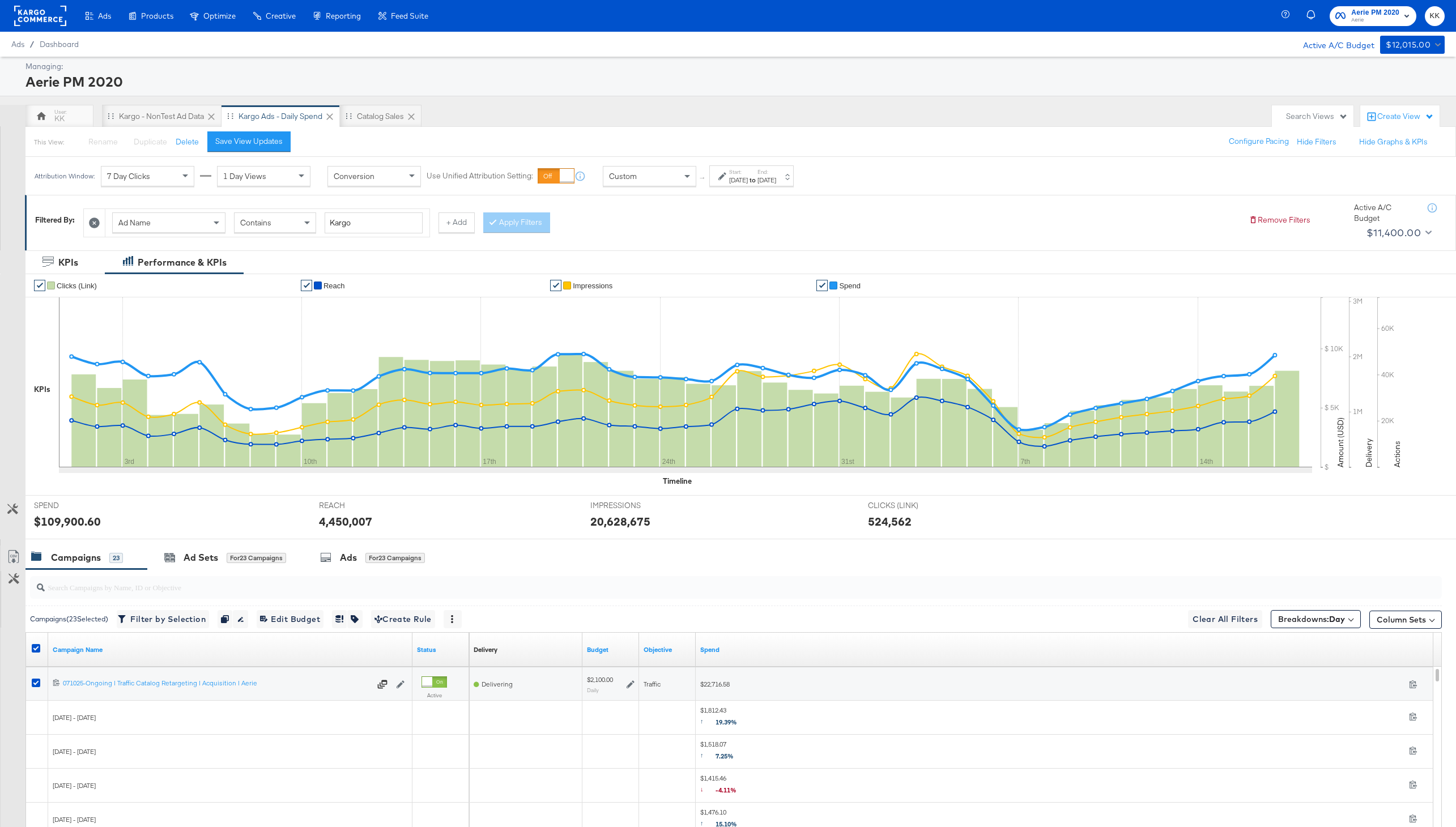
click at [26, 19] on rect at bounding box center [40, 16] width 52 height 20
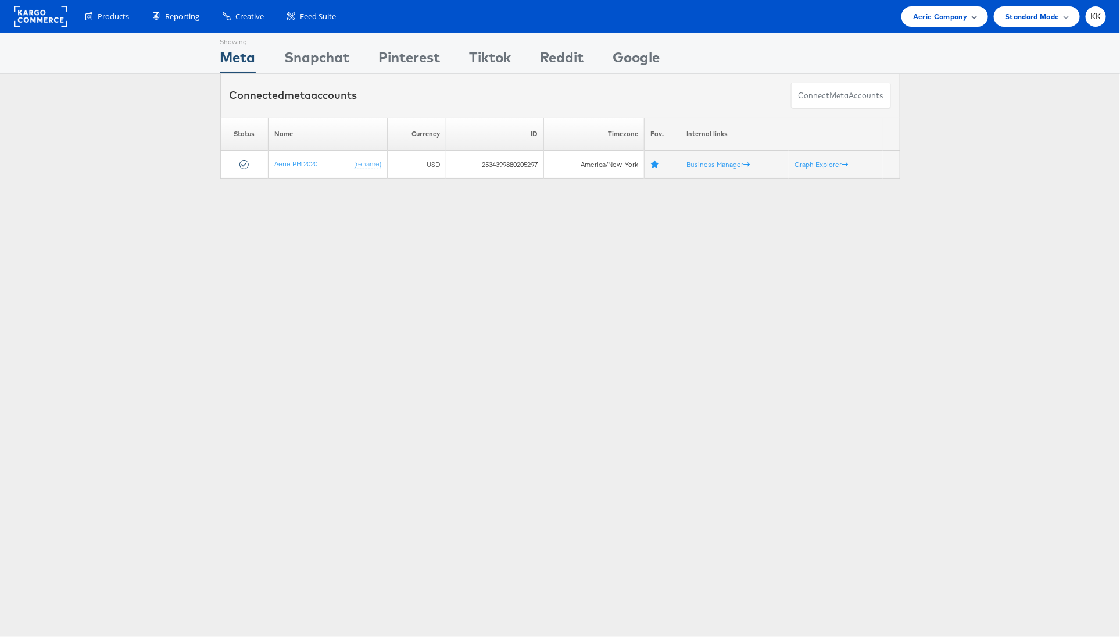
click at [947, 21] on span "Aerie Company" at bounding box center [940, 16] width 54 height 12
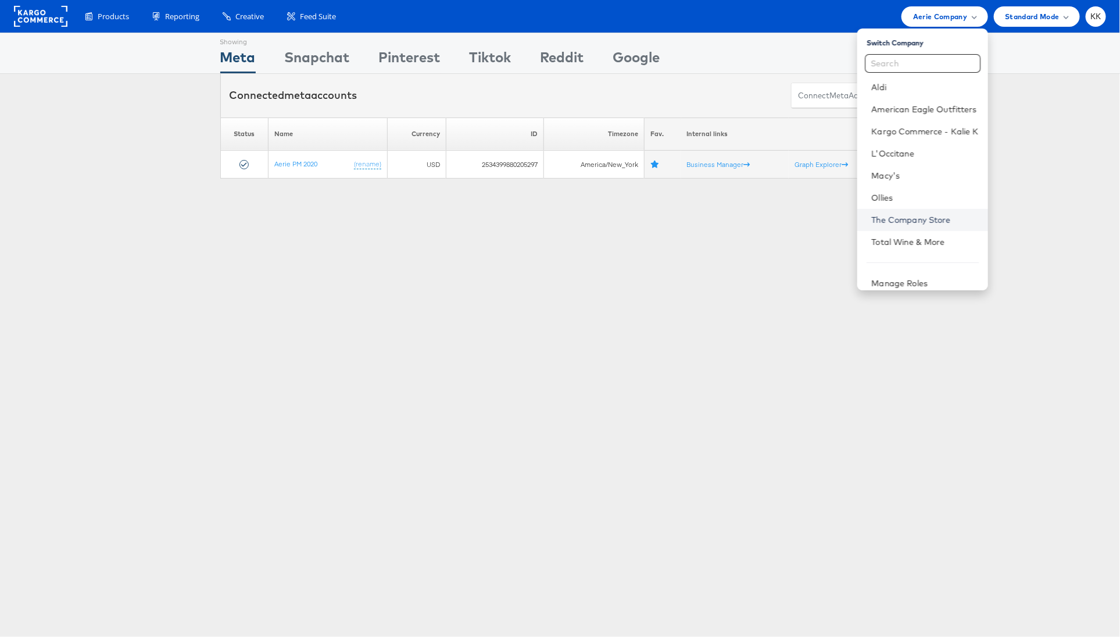
click at [933, 219] on link "The Company Store" at bounding box center [925, 220] width 107 height 12
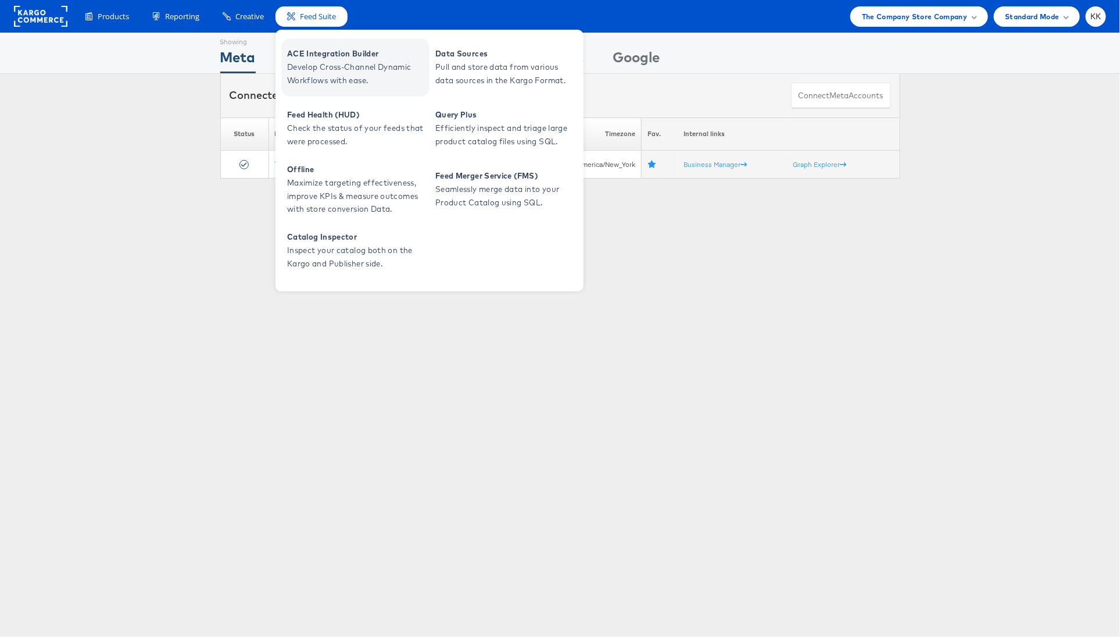
click at [308, 63] on span "Develop Cross-Channel Dynamic Workflows with ease." at bounding box center [357, 73] width 140 height 27
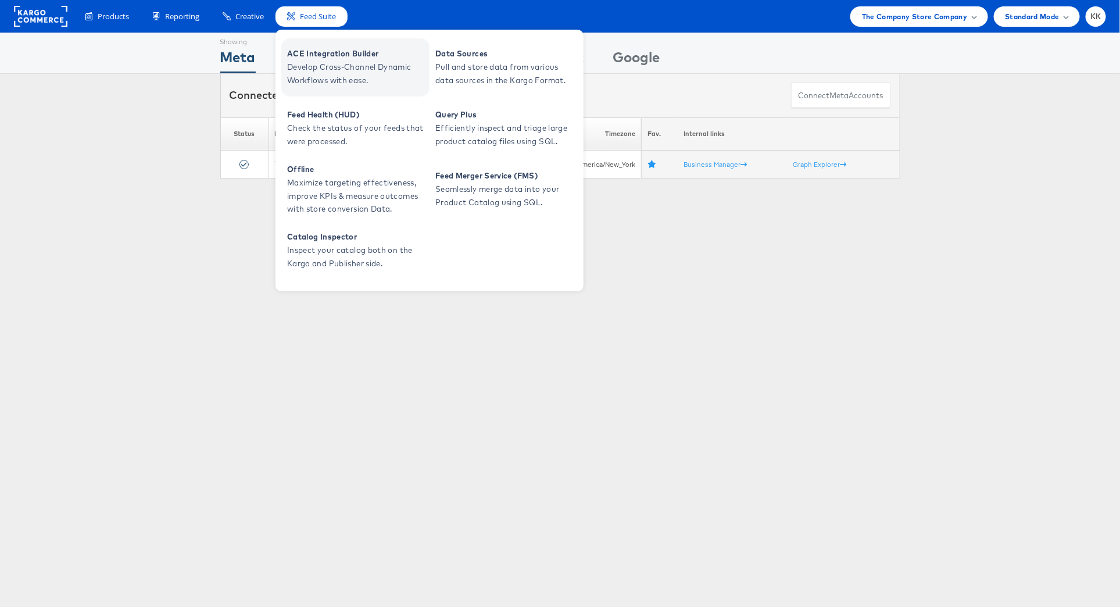
click at [323, 58] on span "ACE Integration Builder" at bounding box center [357, 53] width 140 height 13
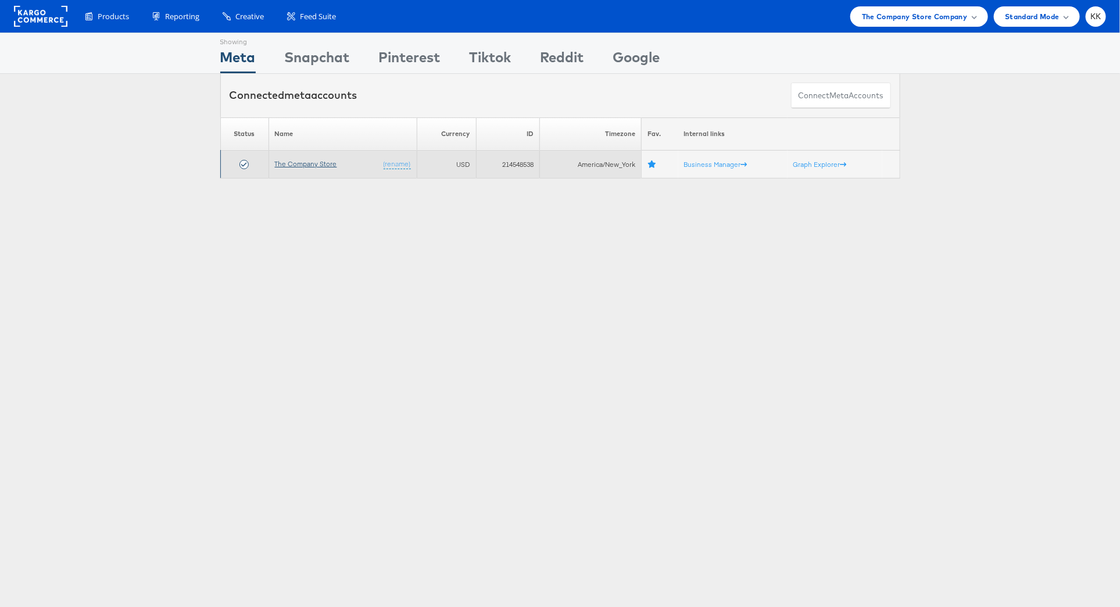
click at [308, 165] on link "The Company Store" at bounding box center [306, 163] width 62 height 9
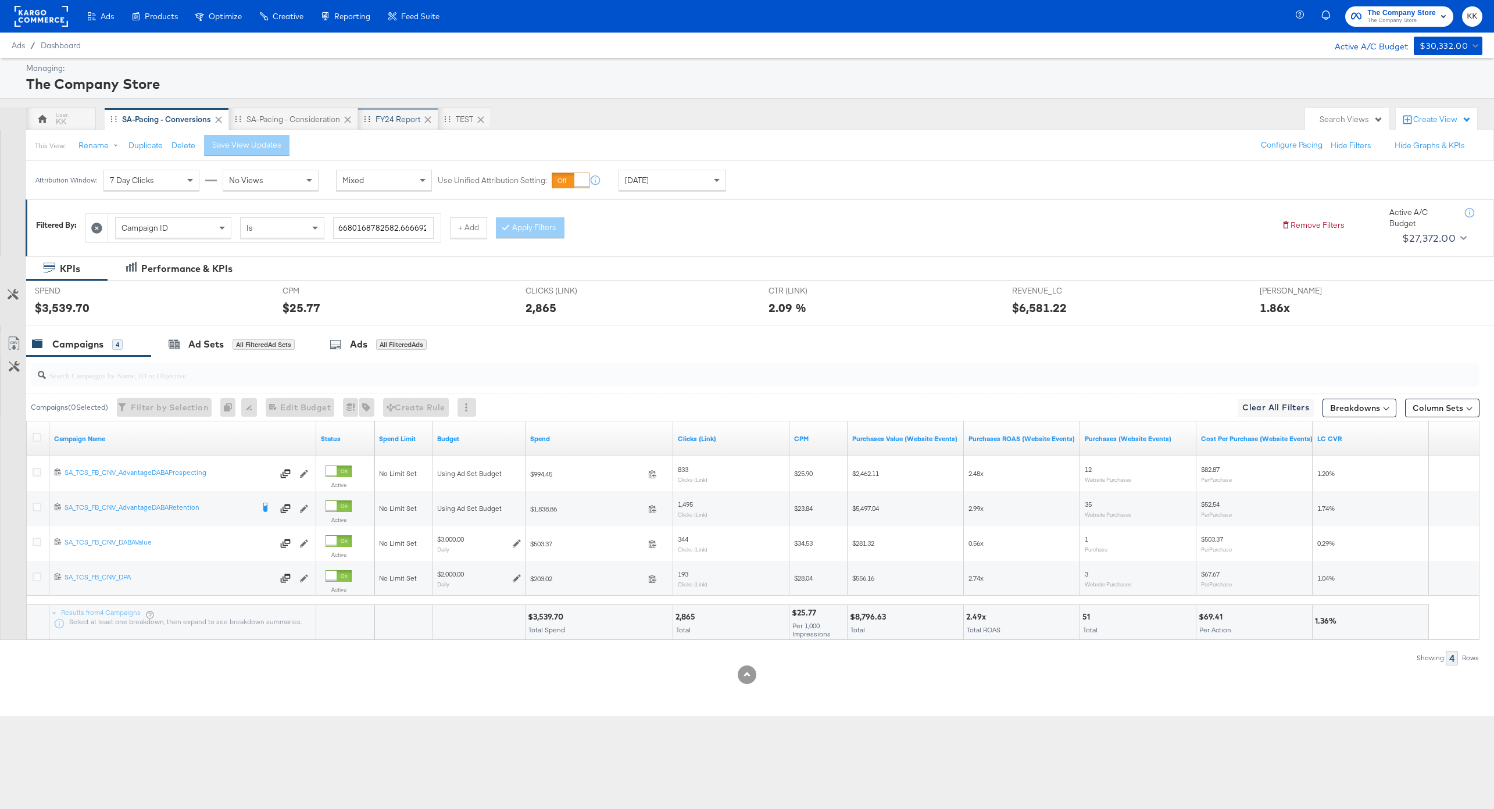
click at [406, 116] on div "FY24 Report" at bounding box center [398, 119] width 45 height 11
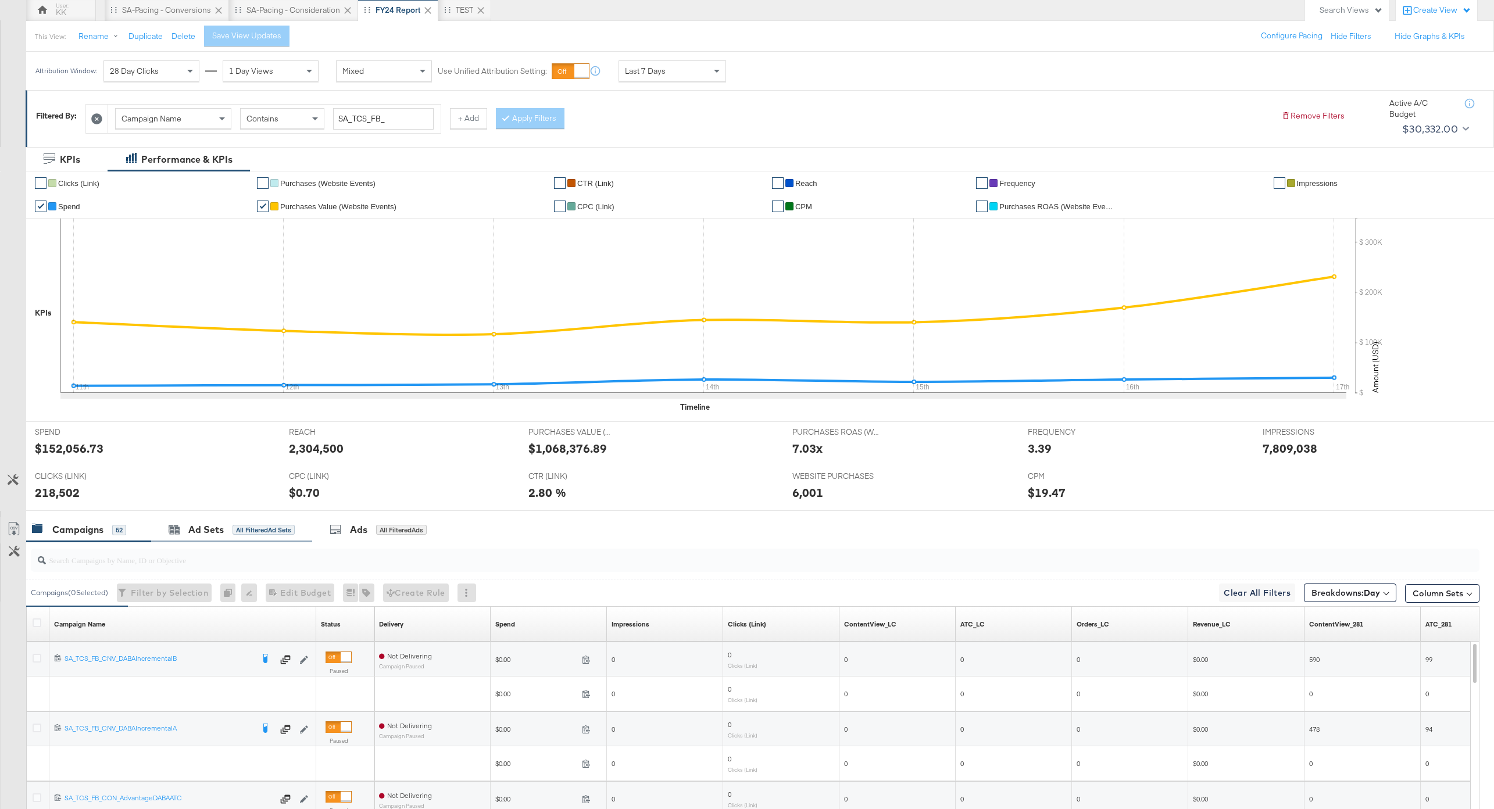
scroll to position [223, 0]
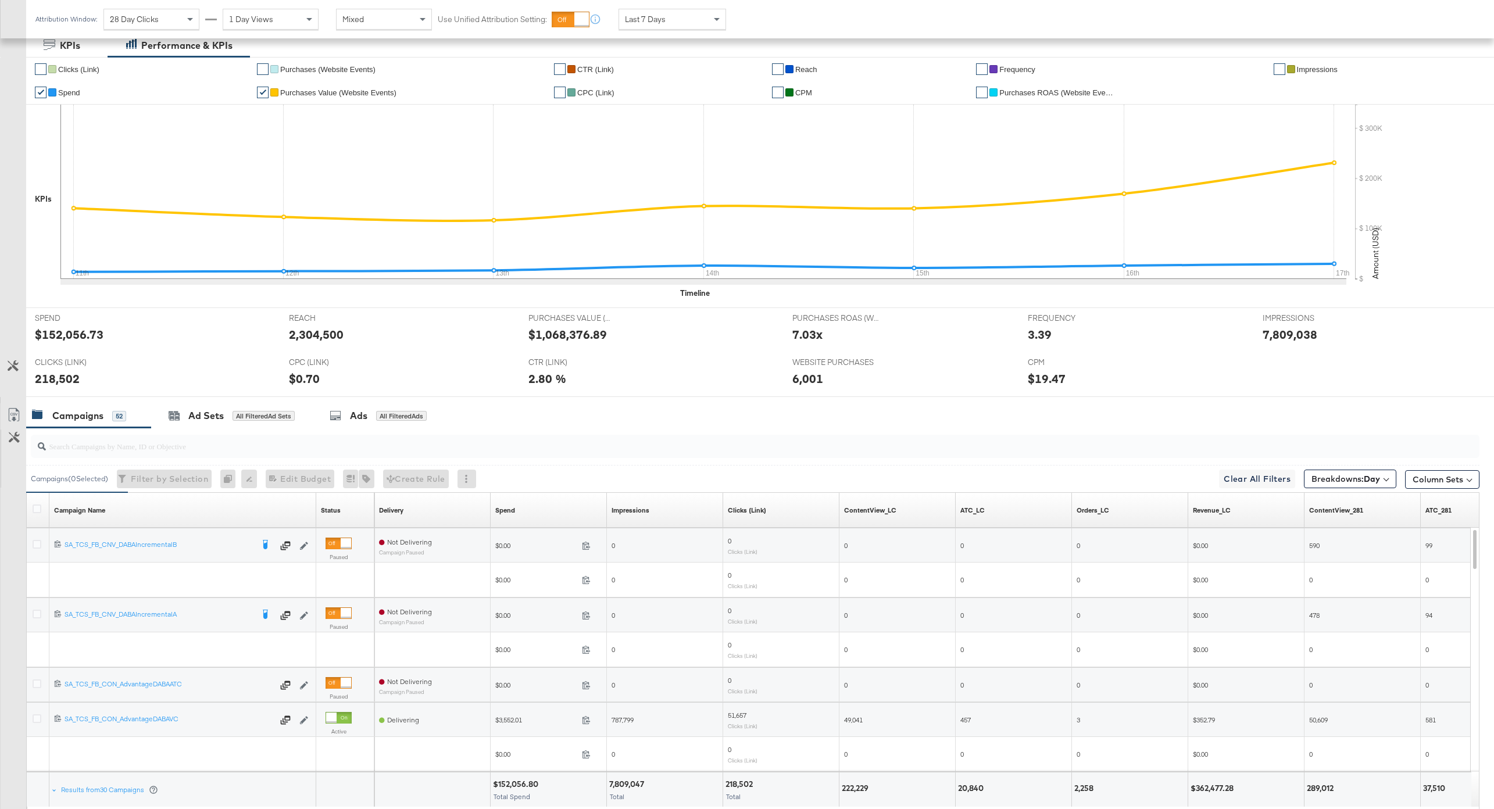
click at [222, 402] on div at bounding box center [747, 401] width 1494 height 9
click at [222, 410] on div "Ad Sets" at bounding box center [205, 415] width 35 height 13
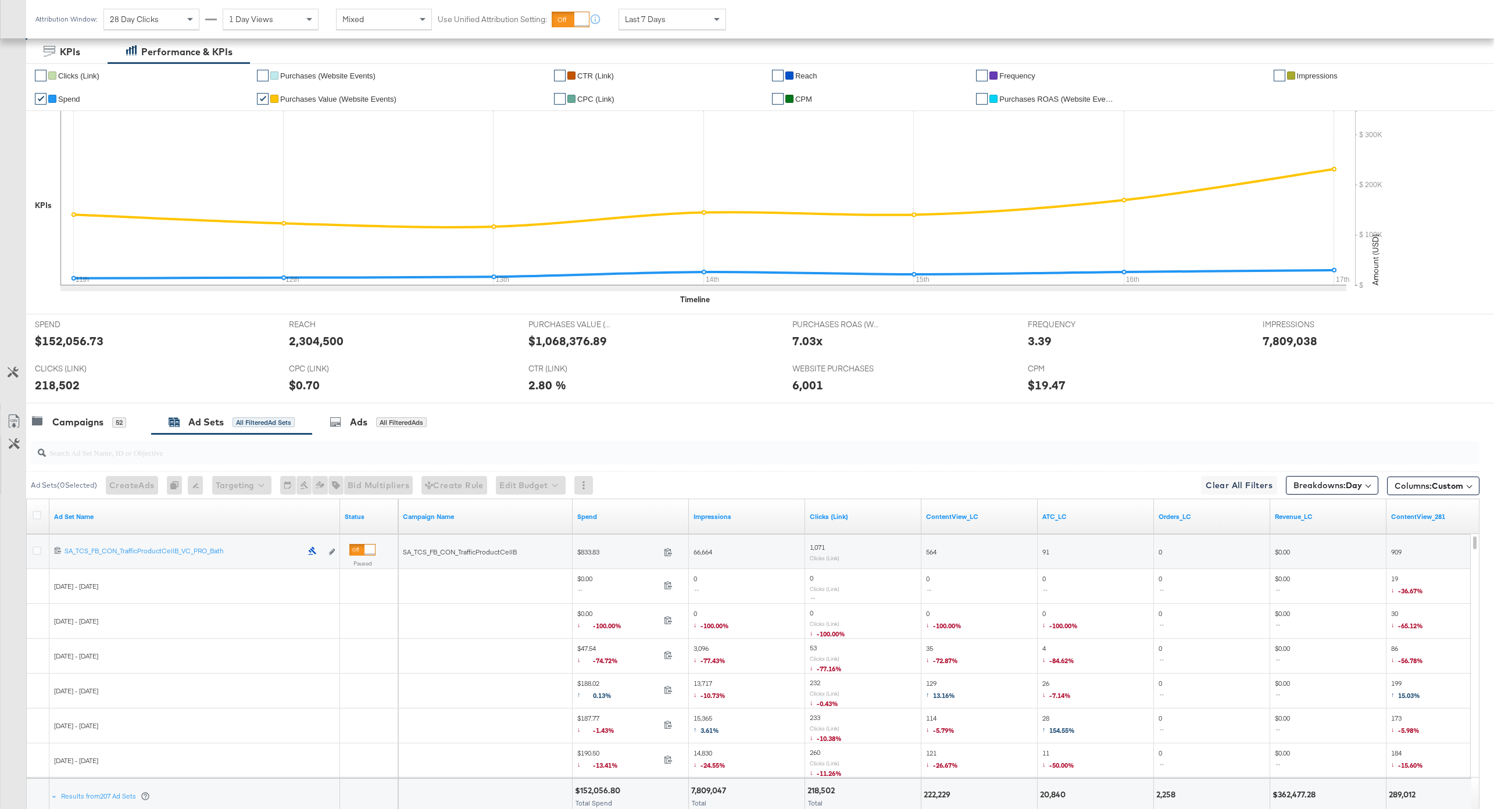
scroll to position [283, 0]
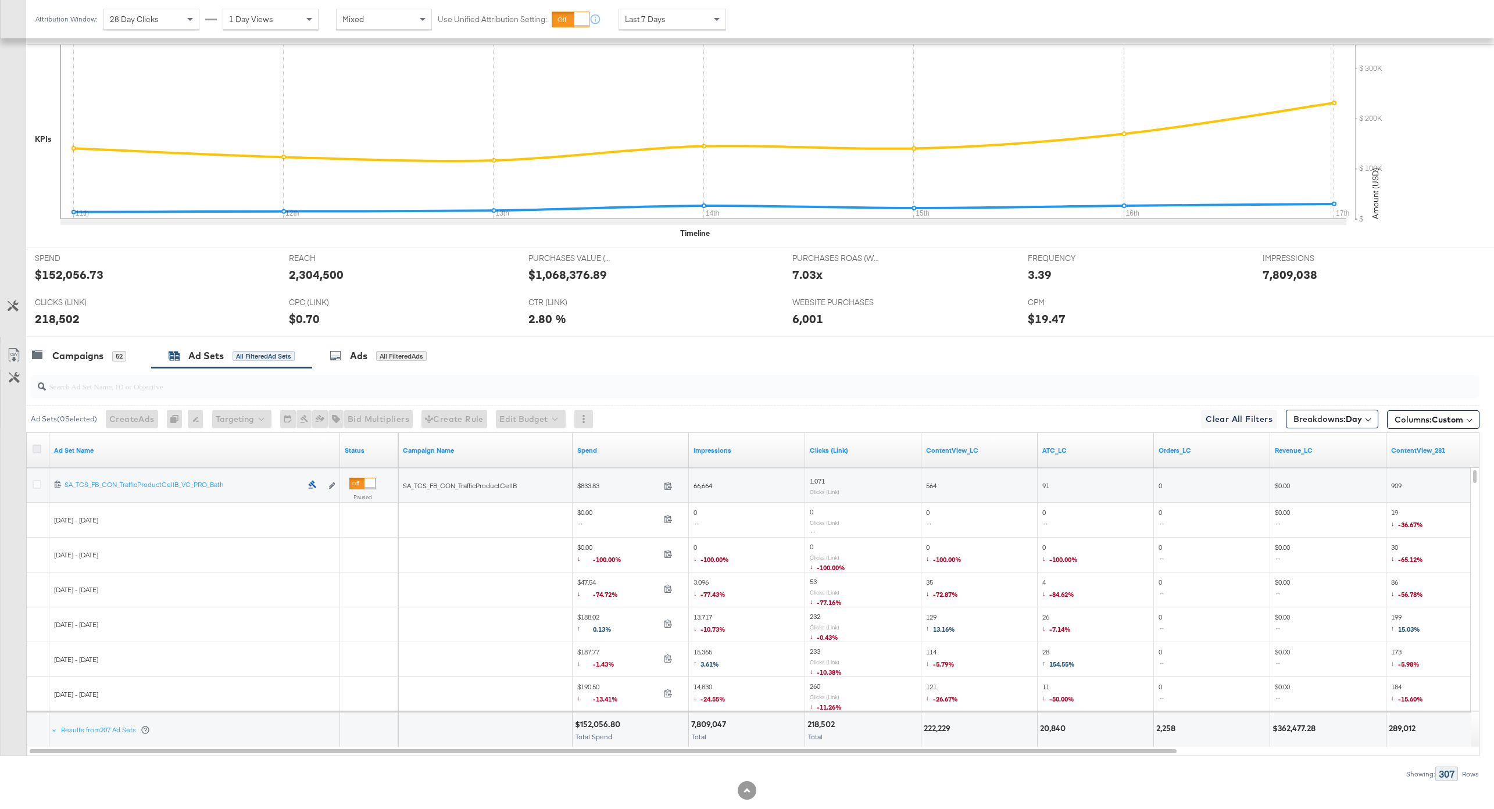
click at [38, 448] on icon at bounding box center [37, 449] width 9 height 9
click at [0, 0] on input "checkbox" at bounding box center [0, 0] width 0 height 0
click at [19, 351] on icon at bounding box center [13, 354] width 10 height 13
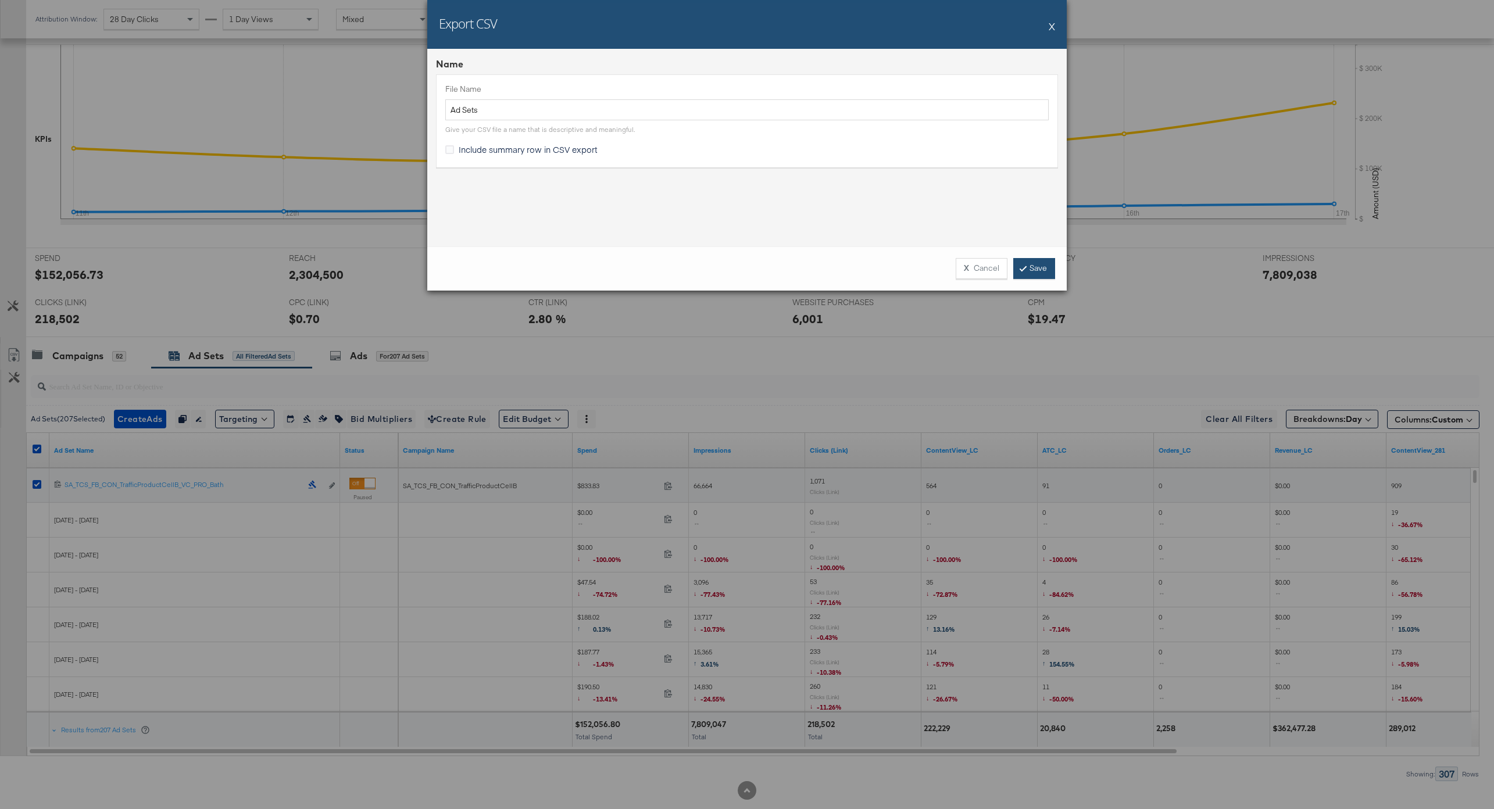
click at [1035, 269] on link "Save" at bounding box center [1034, 268] width 42 height 21
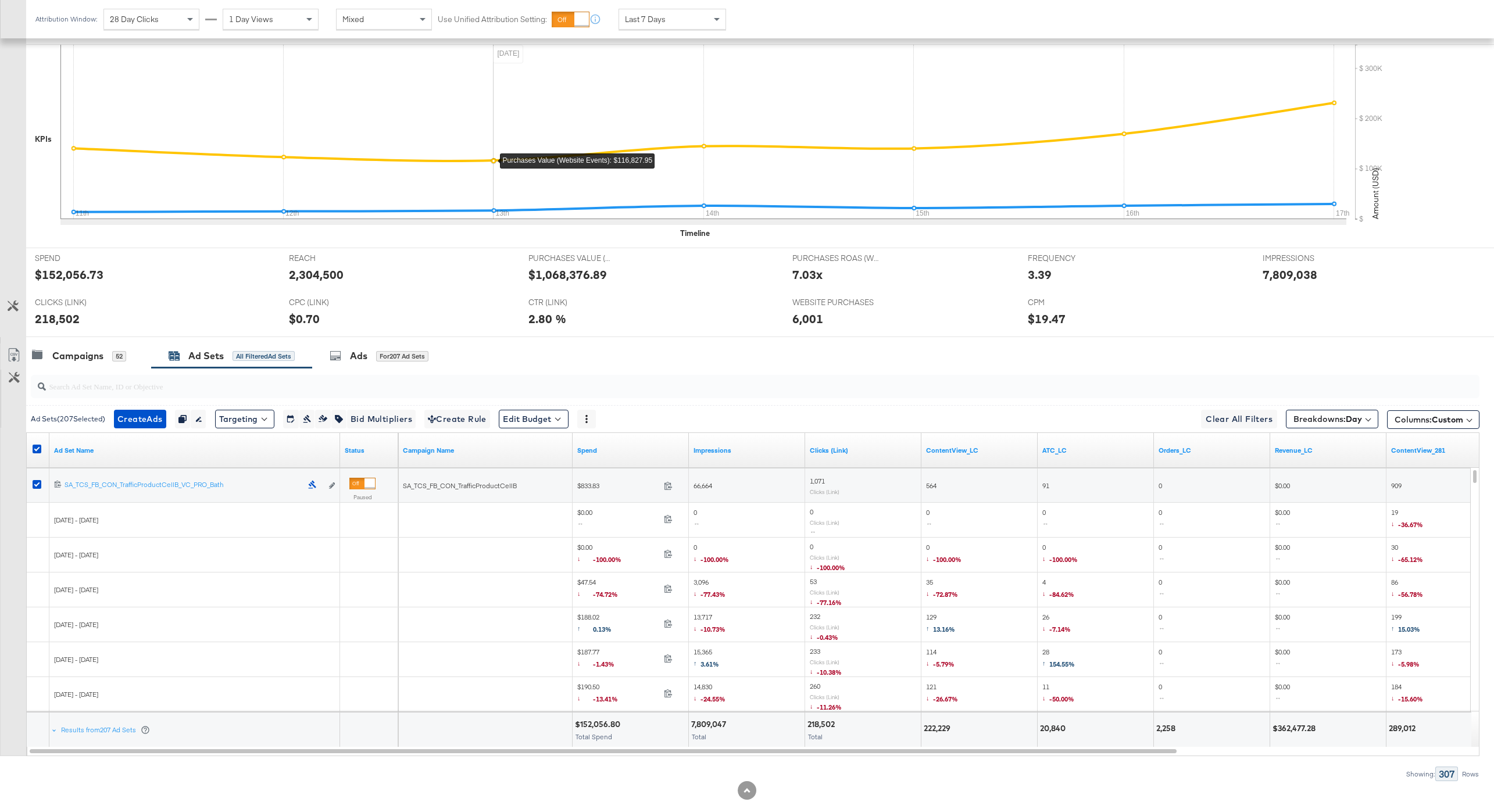
scroll to position [0, 0]
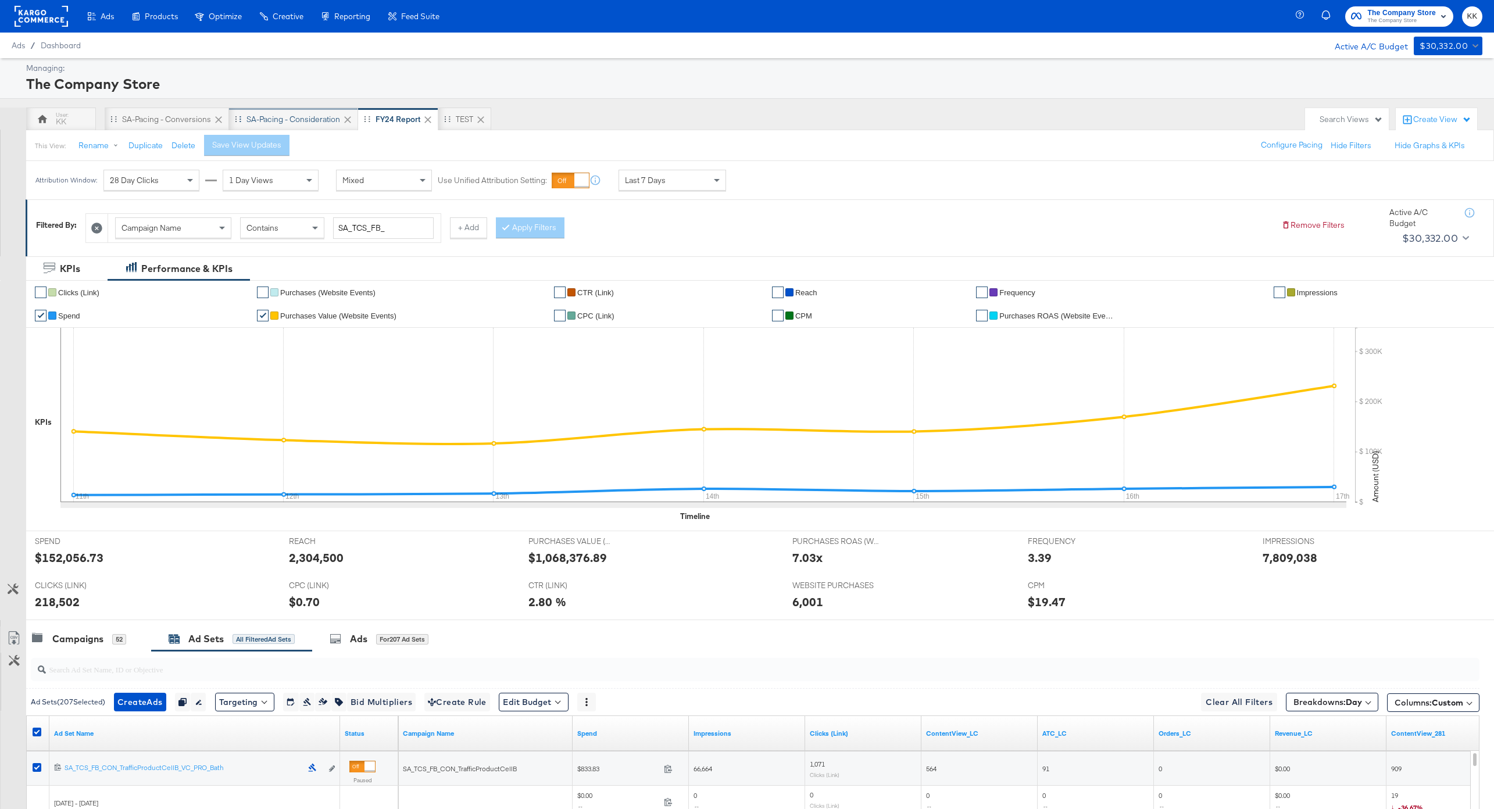
click at [297, 118] on div "SA-Pacing - Consideration" at bounding box center [294, 119] width 94 height 11
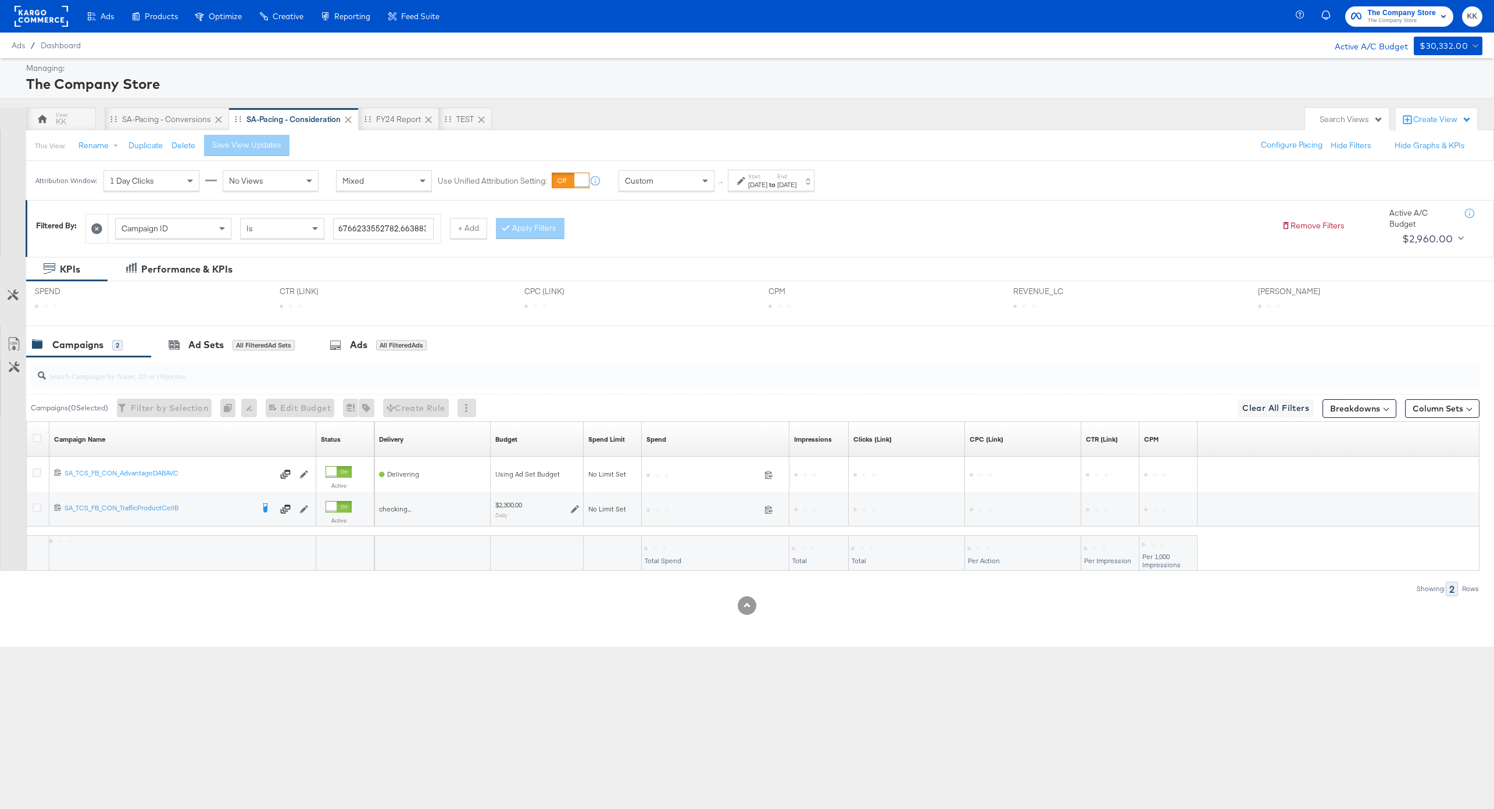
click at [655, 191] on div "Custom" at bounding box center [667, 180] width 96 height 21
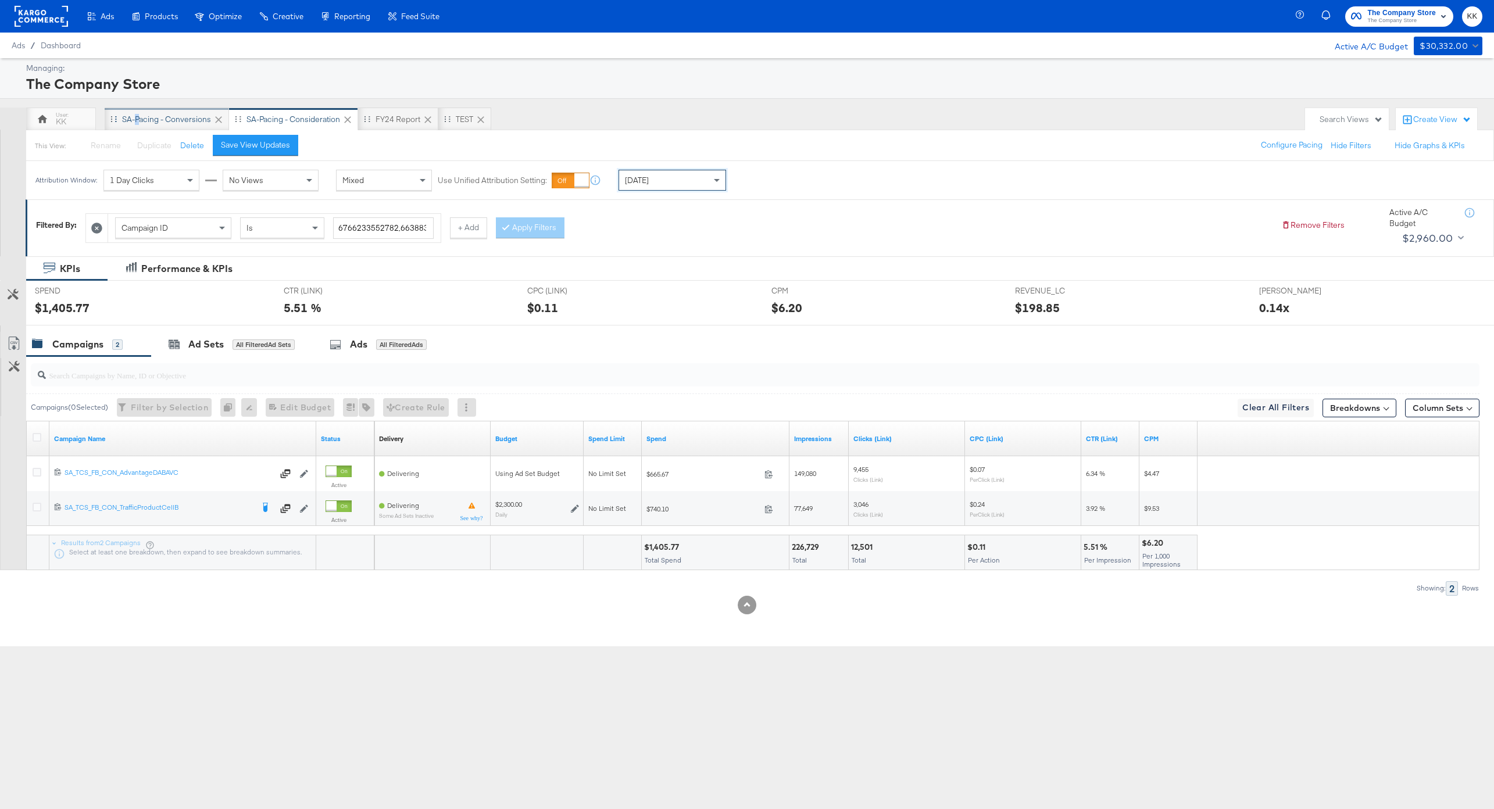
click at [137, 117] on div "SA-Pacing - Conversions" at bounding box center [166, 119] width 89 height 11
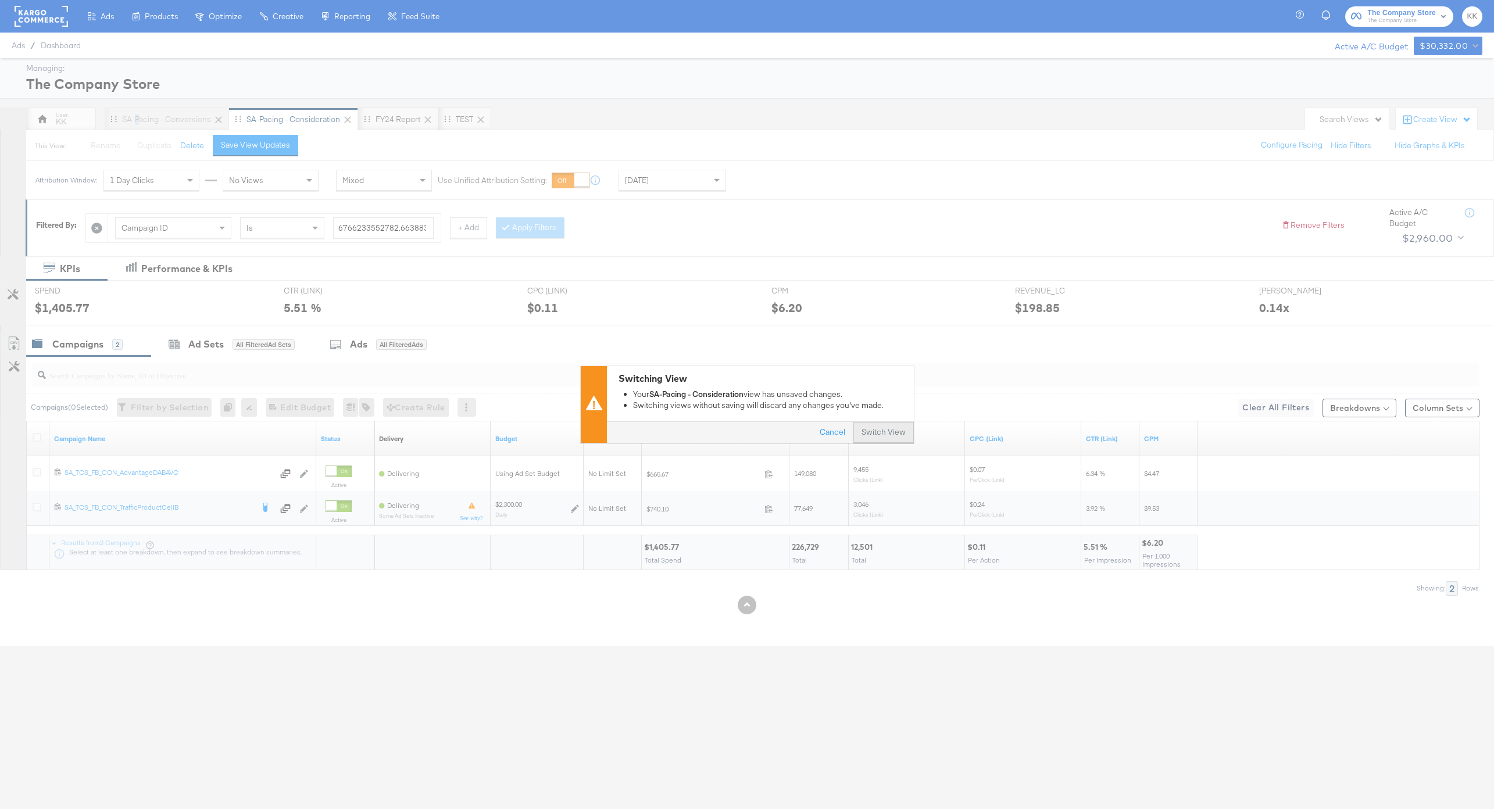
click at [888, 433] on button "Switch View" at bounding box center [883, 433] width 60 height 21
